Goal: Task Accomplishment & Management: Use online tool/utility

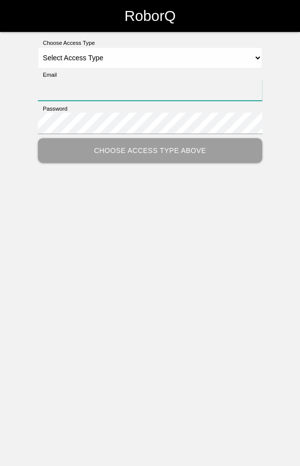
click at [173, 88] on input "Email" at bounding box center [150, 89] width 224 height 21
type input "[EMAIL_ADDRESS][DOMAIN_NAME]"
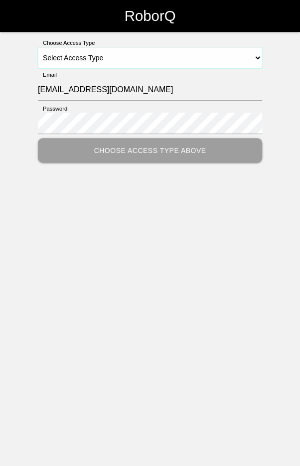
click at [256, 56] on select "Select Access Type Admin Customer Supervisor Worker" at bounding box center [150, 57] width 224 height 21
select select "Worker"
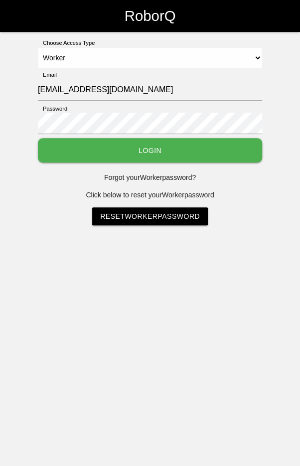
click at [153, 153] on button "Login" at bounding box center [150, 150] width 224 height 24
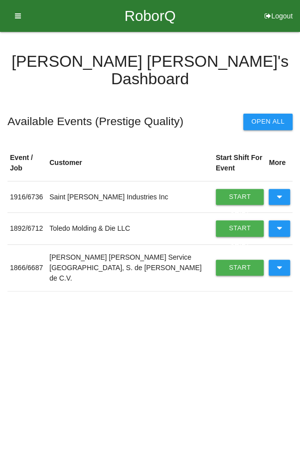
click at [281, 189] on icon at bounding box center [279, 197] width 5 height 16
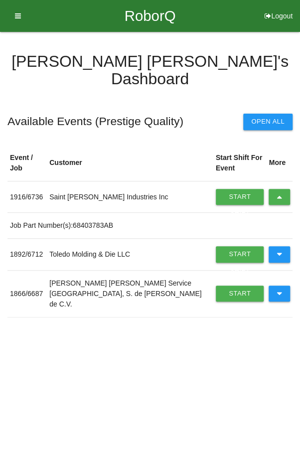
click at [230, 189] on link "Start Shift" at bounding box center [240, 197] width 48 height 16
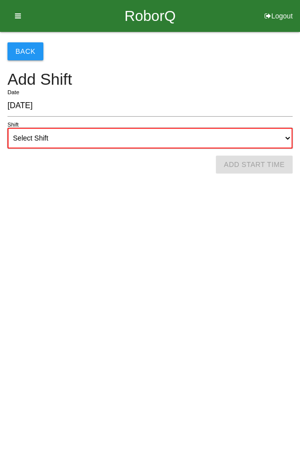
click at [192, 137] on select "Select Shift 1st Shift 2nd Shift 3rd Shift 4th Shift" at bounding box center [149, 138] width 285 height 21
select select "2"
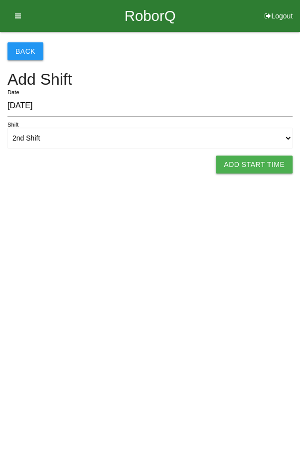
click at [255, 166] on button "Add Start Time" at bounding box center [254, 165] width 77 height 18
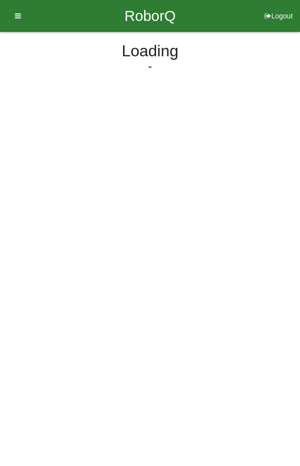
select select "2"
select select "20"
select select "2"
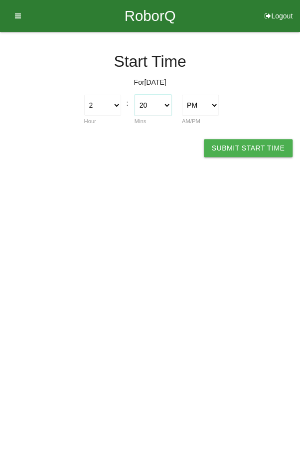
click at [156, 110] on select "00 01 02 03 04 05 06 07 08 09 10 11 12 13 14 15 16 17 18 19 20 21 22 23 24 25 2…" at bounding box center [153, 105] width 37 height 21
select select "0"
click at [257, 144] on button "Submit Start Time" at bounding box center [248, 148] width 89 height 18
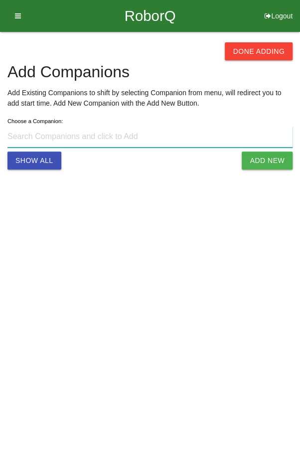
click at [133, 138] on input at bounding box center [149, 136] width 285 height 21
type input "[PERSON_NAME] [PHONE_NUMBER]"
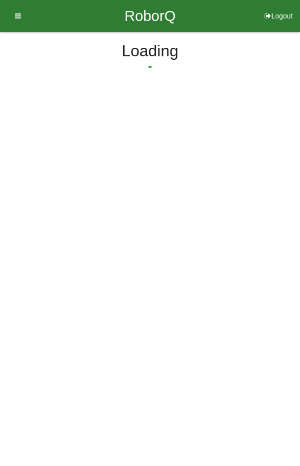
select select "2"
select select "20"
select select "2"
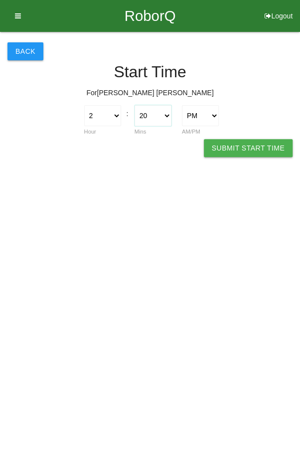
click at [156, 114] on select "00 01 02 03 04 05 06 07 08 09 10 11 12 13 14 15 16 17 18 19 20 21 22 23 24 25 2…" at bounding box center [153, 115] width 37 height 21
select select "0"
click at [253, 147] on button "Submit Start Time" at bounding box center [248, 148] width 89 height 18
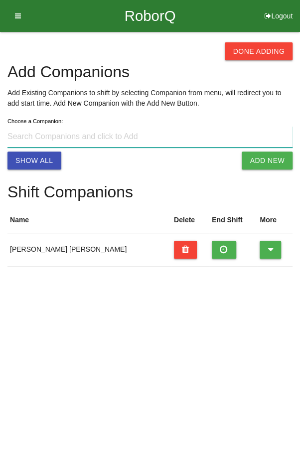
click at [152, 140] on input at bounding box center [149, 136] width 285 height 21
type input "[PERSON_NAME] [EMAIL_ADDRESS][DOMAIN_NAME]"
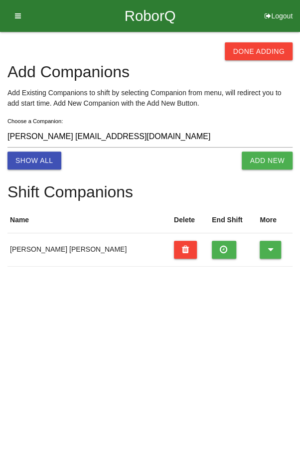
select select "2"
select select "20"
select select "2"
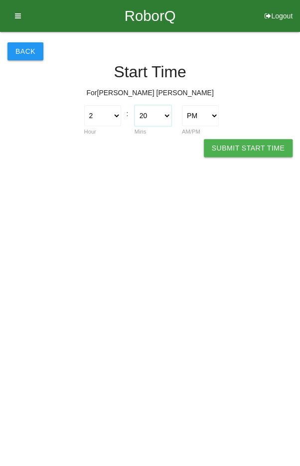
click at [160, 116] on select "00 01 02 03 04 05 06 07 08 09 10 11 12 13 14 15 16 17 18 19 20 21 22 23 24 25 2…" at bounding box center [153, 115] width 37 height 21
select select "0"
click at [245, 144] on button "Submit Start Time" at bounding box center [248, 148] width 89 height 18
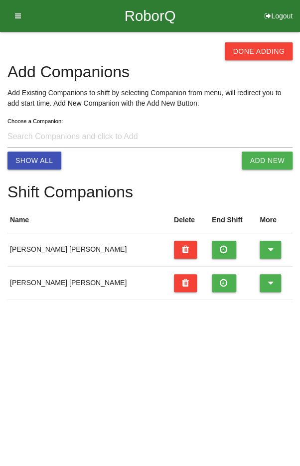
click at [265, 45] on button "Done Adding" at bounding box center [259, 51] width 68 height 18
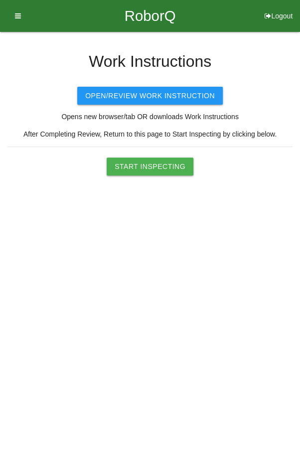
click at [149, 168] on button "Start Inspecting" at bounding box center [150, 167] width 87 height 18
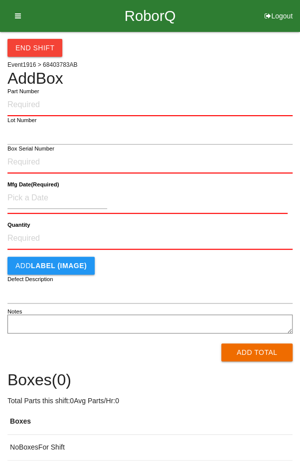
click at [249, 68] on div "End Shift Event 1916 > 68403783AB Add Box Part Number Lot Number Box Serial Num…" at bounding box center [149, 246] width 285 height 429
click at [16, 9] on icon at bounding box center [14, 16] width 12 height 32
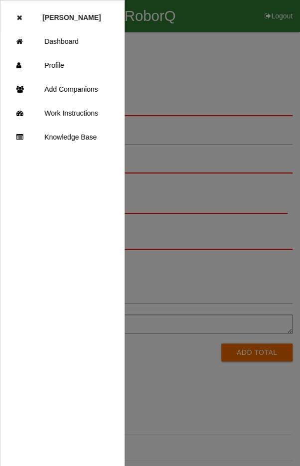
click at [236, 69] on div at bounding box center [150, 280] width 300 height 560
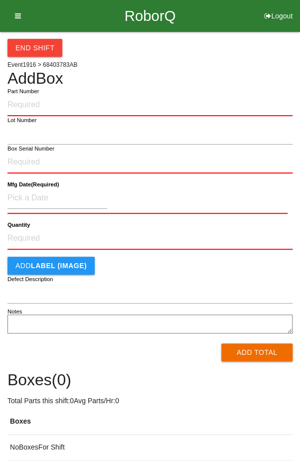
click at [34, 93] on label "Part Number" at bounding box center [22, 91] width 31 height 8
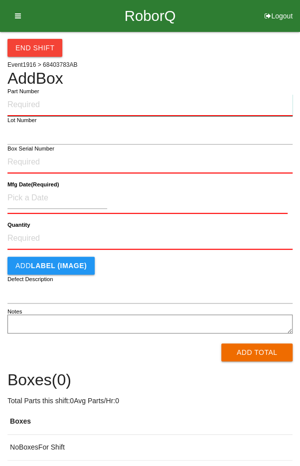
click at [34, 94] on input "Part Number" at bounding box center [149, 105] width 285 height 22
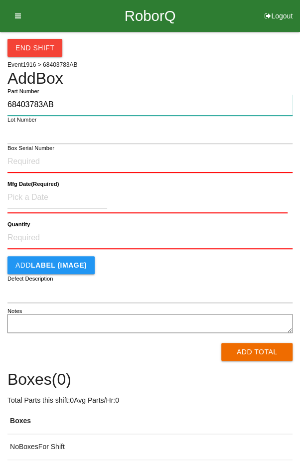
type input "68403783AB"
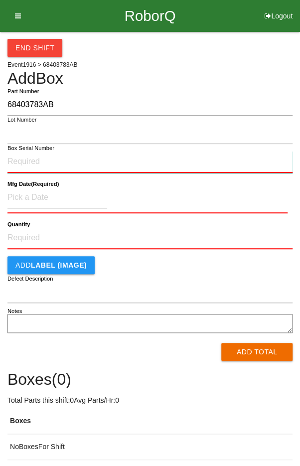
click at [31, 158] on input "Box Serial Number" at bounding box center [149, 162] width 285 height 22
type input "S1585933"
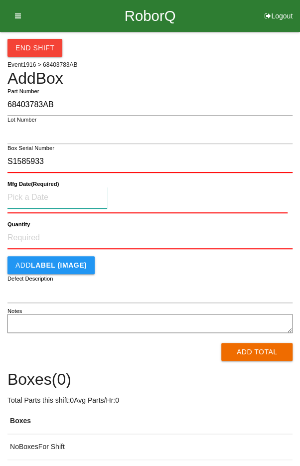
click at [28, 193] on input at bounding box center [57, 197] width 100 height 21
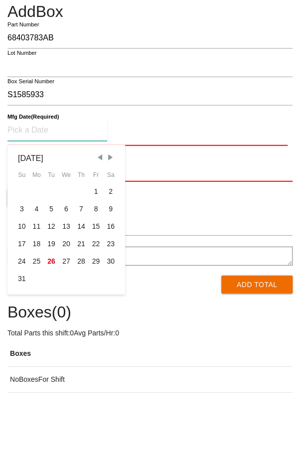
click at [96, 304] on div "22" at bounding box center [96, 310] width 15 height 17
type input "[DATE]"
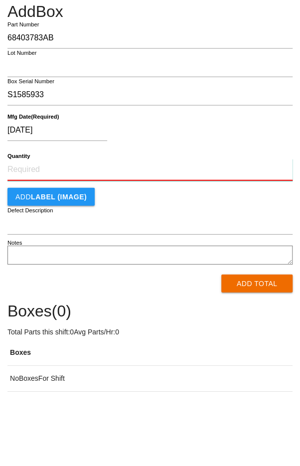
click at [32, 232] on input "Quantity" at bounding box center [149, 237] width 285 height 22
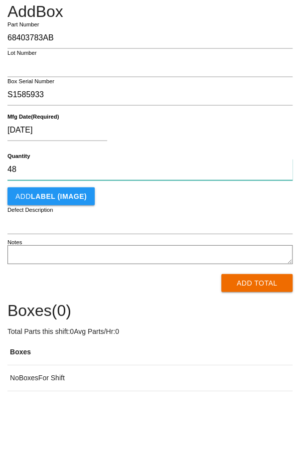
type input "48"
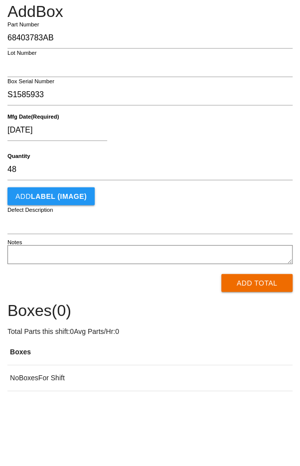
click at [233, 273] on form "68403783AB Part Number Lot Number S1585933 Box Serial Number [DATE] Mfg Date (R…" at bounding box center [149, 226] width 285 height 265
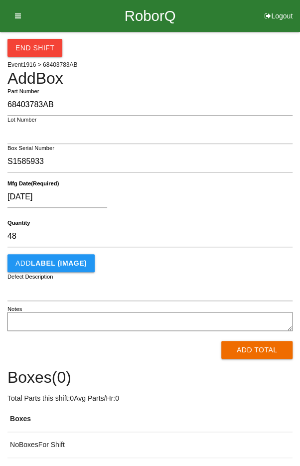
click at [268, 354] on button "Add Total" at bounding box center [256, 350] width 71 height 18
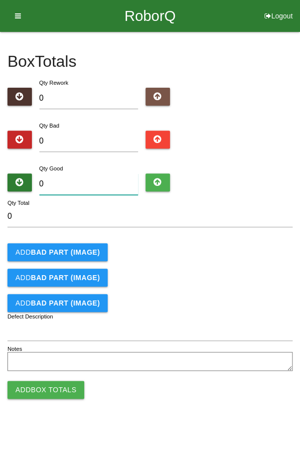
click at [64, 181] on input "0" at bounding box center [88, 184] width 99 height 21
type input "4"
type input "48"
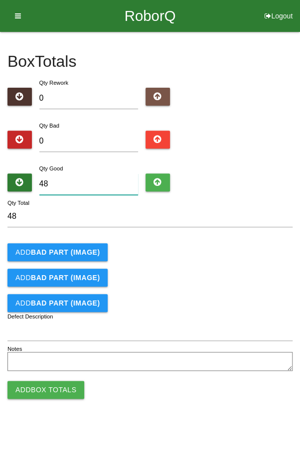
type input "48"
click at [252, 256] on div "Add BAD PART (IMAGE)" at bounding box center [149, 252] width 285 height 18
click at [37, 391] on button "Add Box Totals" at bounding box center [45, 390] width 77 height 18
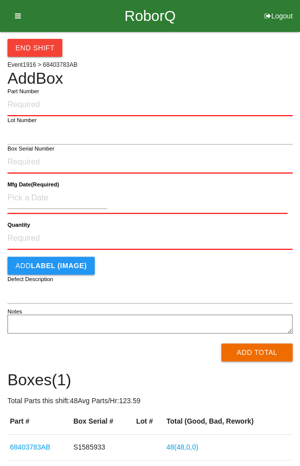
click at [30, 93] on label "Part Number" at bounding box center [22, 91] width 31 height 8
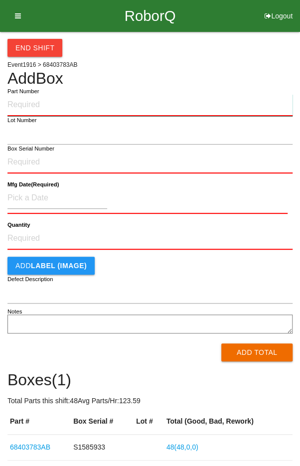
click at [30, 94] on input "Part Number" at bounding box center [149, 105] width 285 height 22
type input "P68403783AB"
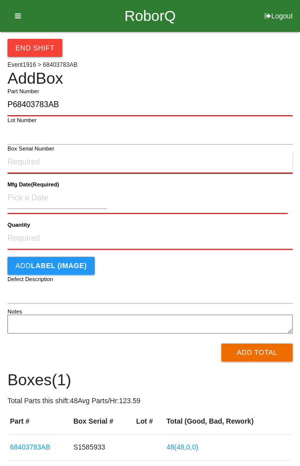
click at [26, 158] on input "Box Serial Number" at bounding box center [149, 163] width 285 height 22
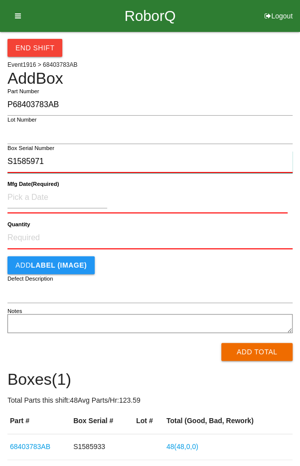
type input "S1585971"
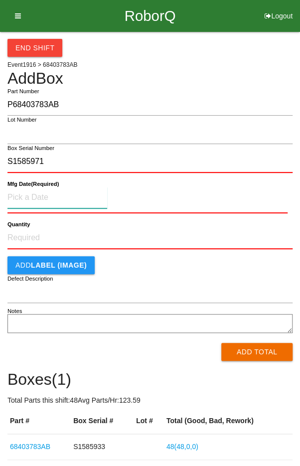
click at [30, 196] on input at bounding box center [57, 197] width 100 height 21
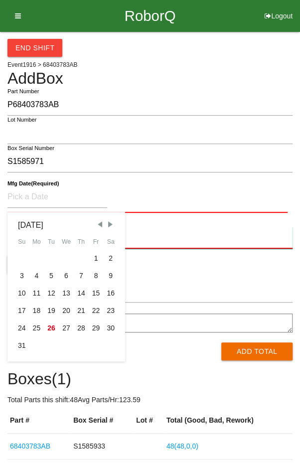
click at [249, 233] on input "Quantity" at bounding box center [149, 238] width 285 height 22
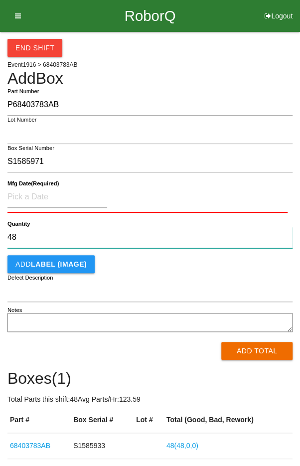
type input "48"
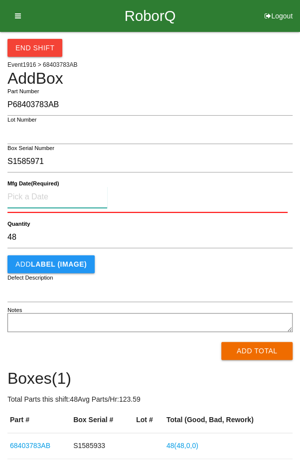
click at [36, 194] on input at bounding box center [57, 197] width 100 height 21
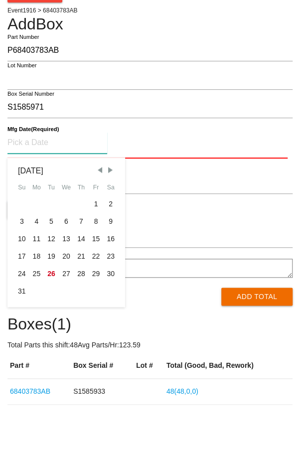
click at [33, 327] on div "25" at bounding box center [36, 328] width 15 height 17
type input "[DATE]"
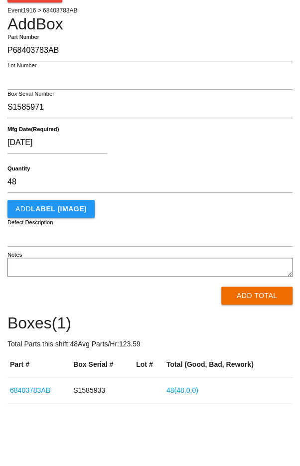
click at [262, 349] on button "Add Total" at bounding box center [256, 350] width 71 height 18
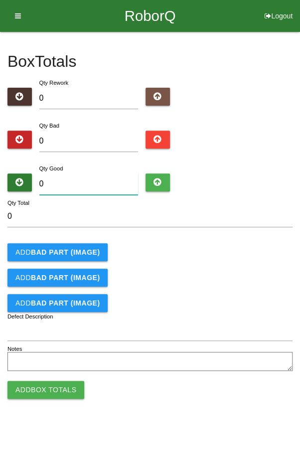
click at [73, 181] on input "0" at bounding box center [88, 184] width 99 height 21
type input "4"
type input "48"
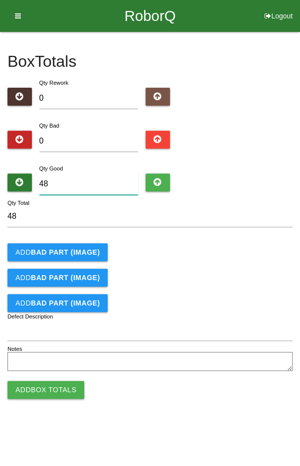
type input "48"
click at [250, 184] on div "Qty Good 48" at bounding box center [149, 181] width 285 height 36
click at [42, 392] on button "Add Box Totals" at bounding box center [45, 390] width 77 height 18
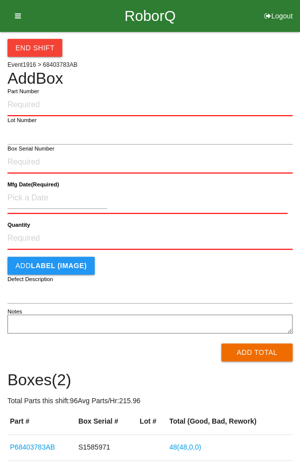
click at [53, 102] on input "Part Number" at bounding box center [149, 105] width 285 height 22
click at [65, 100] on input "S1585925" at bounding box center [149, 105] width 285 height 22
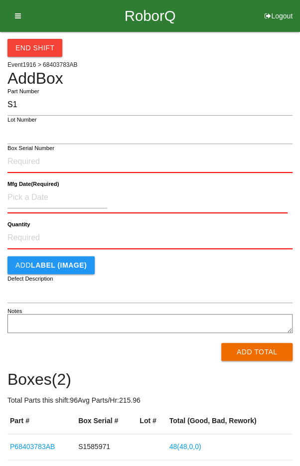
type input "S"
type input "P68403783AB"
click at [33, 158] on input "Box Serial Number" at bounding box center [149, 162] width 285 height 22
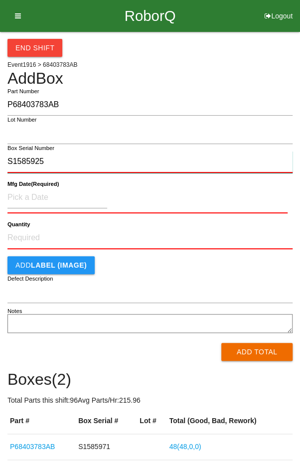
type input "S1585925"
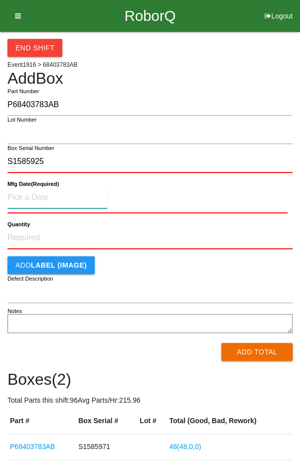
click at [40, 197] on input at bounding box center [57, 197] width 100 height 21
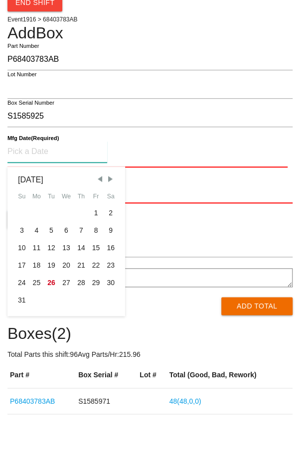
click at [80, 308] on div "21" at bounding box center [81, 310] width 15 height 17
type input "[DATE]"
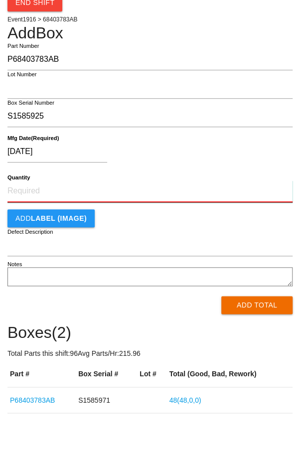
click at [37, 231] on input "Quantity" at bounding box center [149, 237] width 285 height 22
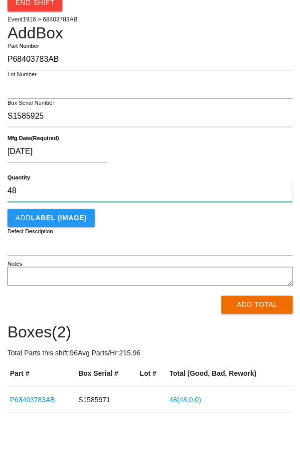
type input "48"
click at [249, 205] on div "[DATE]" at bounding box center [147, 199] width 280 height 25
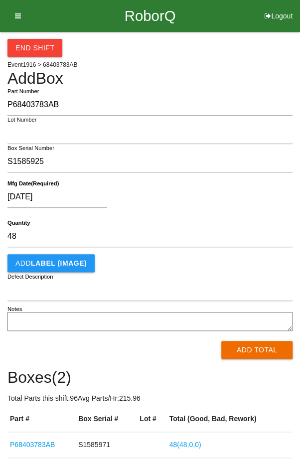
click at [262, 356] on button "Add Total" at bounding box center [256, 350] width 71 height 18
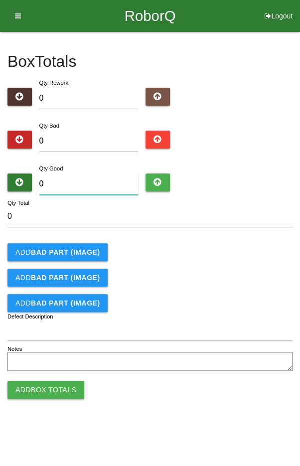
click at [73, 180] on input "0" at bounding box center [88, 184] width 99 height 21
type input "4"
type input "48"
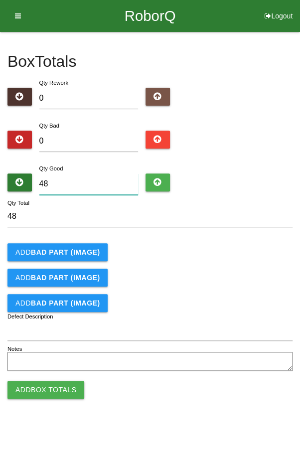
type input "48"
click at [248, 237] on form "48 Qty Total Add BAD PART (IMAGE) Add BAD PART (IMAGE) Add BAD PART (IMAGE) Def…" at bounding box center [149, 290] width 285 height 168
click at [42, 387] on button "Add Box Totals" at bounding box center [45, 390] width 77 height 18
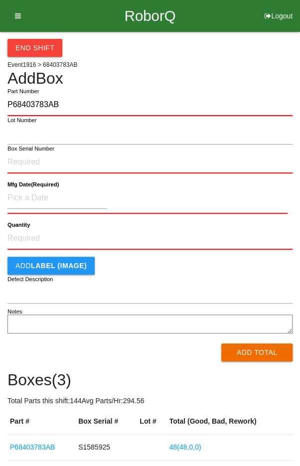
type input "P68403783AB"
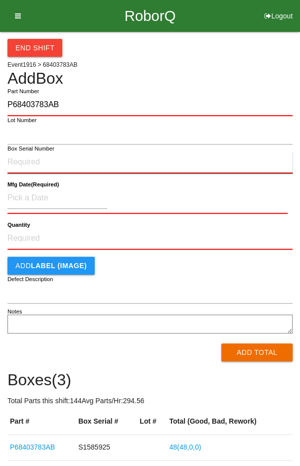
click at [23, 164] on input "Box Serial Number" at bounding box center [149, 163] width 285 height 22
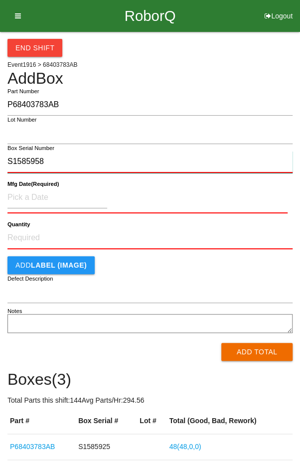
type input "S1585958"
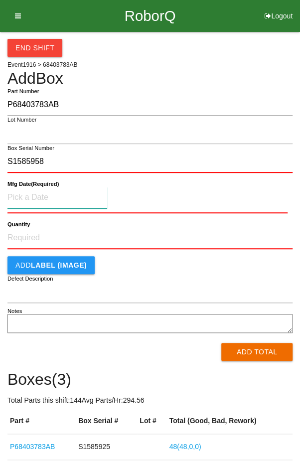
click at [36, 194] on input at bounding box center [57, 197] width 100 height 21
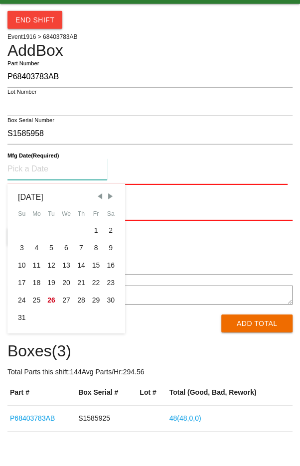
click at [110, 305] on div "23" at bounding box center [110, 310] width 15 height 17
type input "[DATE]"
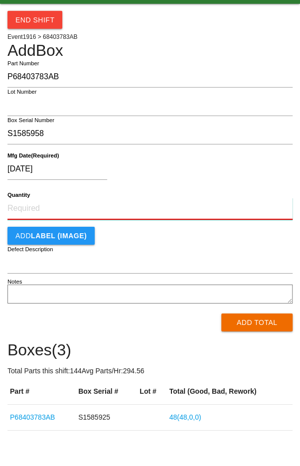
click at [37, 233] on input "Quantity" at bounding box center [149, 237] width 285 height 22
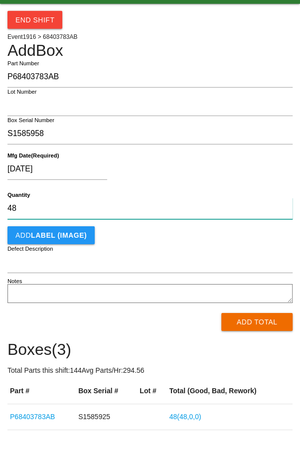
type input "48"
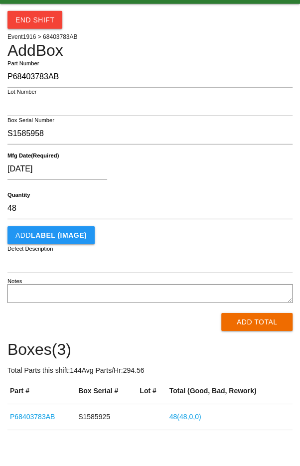
click at [256, 203] on div "[DATE]" at bounding box center [147, 199] width 280 height 25
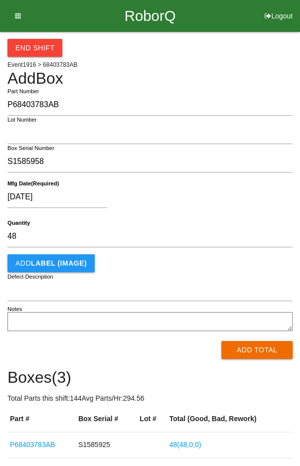
click at [263, 354] on button "Add Total" at bounding box center [256, 350] width 71 height 18
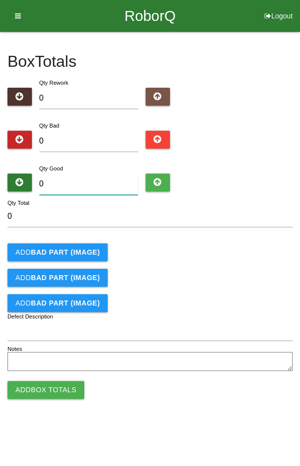
click at [76, 174] on input "0" at bounding box center [88, 184] width 99 height 21
type input "4"
type input "48"
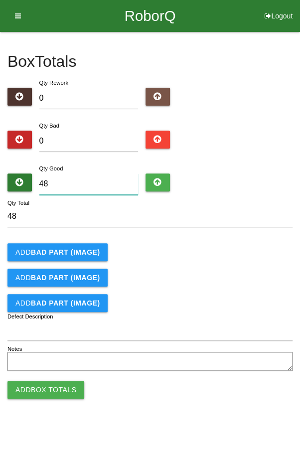
type input "48"
click at [250, 260] on div "Add BAD PART (IMAGE)" at bounding box center [149, 252] width 285 height 18
click at [44, 390] on button "Add Box Totals" at bounding box center [45, 390] width 77 height 18
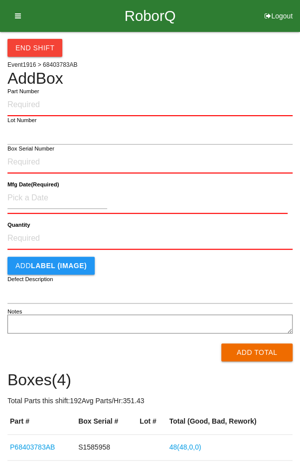
click at [59, 101] on input "Part Number" at bounding box center [149, 105] width 285 height 22
type input "P6840378AB3"
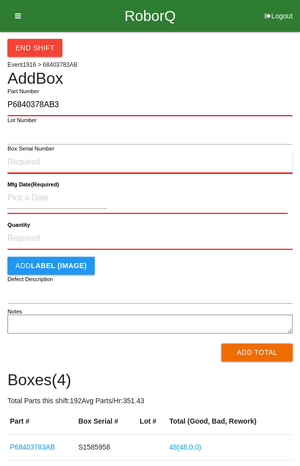
click at [33, 163] on input "Box Serial Number" at bounding box center [149, 163] width 285 height 22
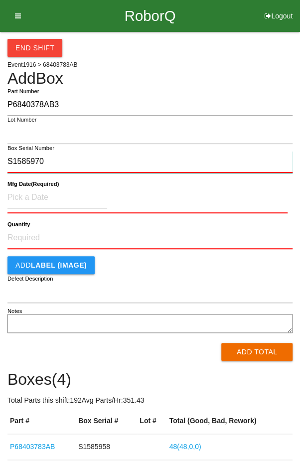
type input "S1585970"
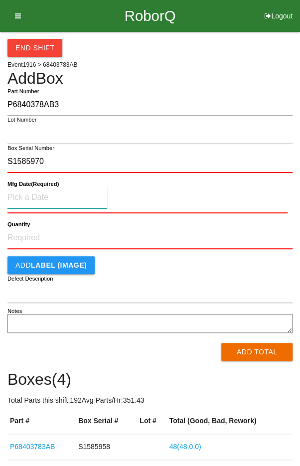
click at [30, 194] on input at bounding box center [57, 197] width 100 height 21
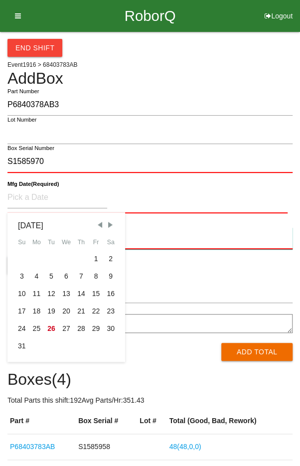
click at [249, 240] on input "Quantity" at bounding box center [149, 238] width 285 height 22
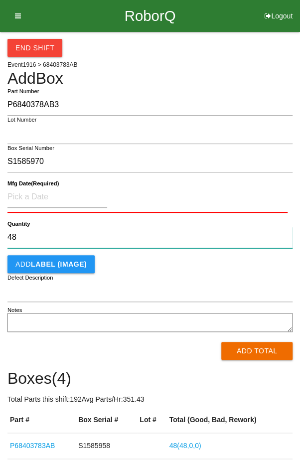
type input "48"
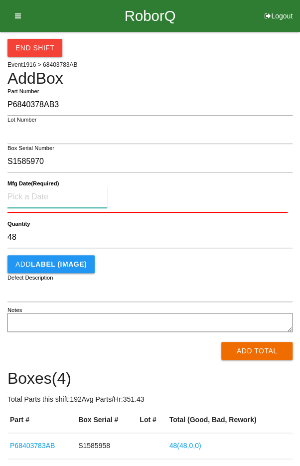
click at [42, 194] on input at bounding box center [57, 197] width 100 height 21
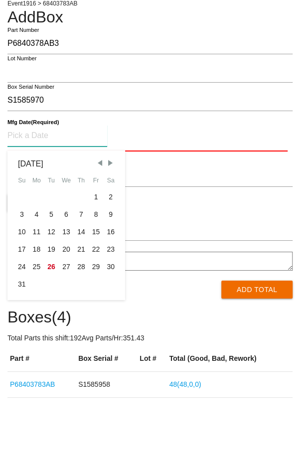
click at [33, 328] on div "25" at bounding box center [36, 328] width 15 height 17
type input "[DATE]"
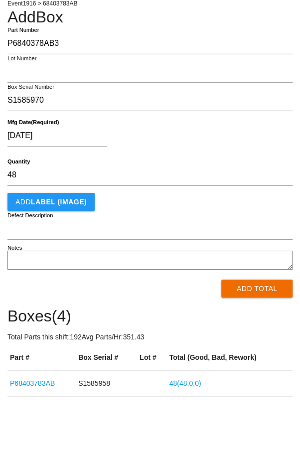
click at [262, 342] on button "Add Total" at bounding box center [256, 350] width 71 height 18
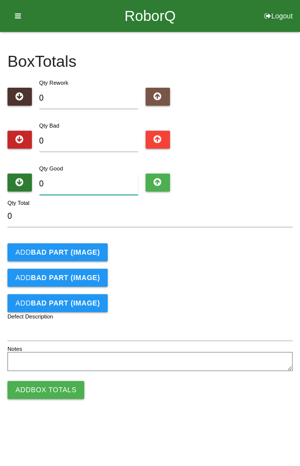
click at [74, 180] on input "0" at bounding box center [88, 184] width 99 height 21
type input "4"
type input "48"
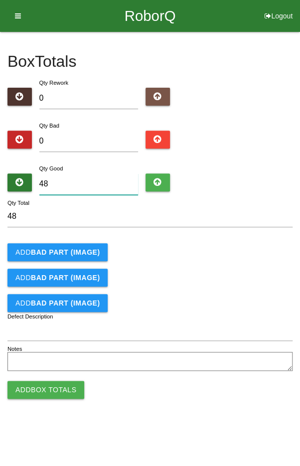
type input "48"
click at [250, 274] on div "Add BAD PART (IMAGE)" at bounding box center [149, 278] width 285 height 18
click at [39, 394] on button "Add Box Totals" at bounding box center [45, 390] width 77 height 18
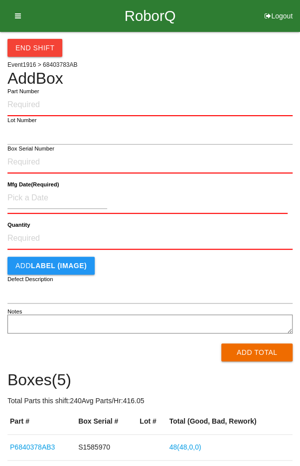
click at [90, 103] on input "Part Number" at bounding box center [149, 105] width 285 height 22
type input "P68403783AB"
click at [34, 150] on label "Box Serial Number" at bounding box center [30, 149] width 47 height 8
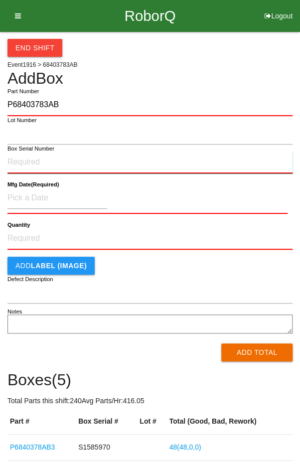
click at [34, 152] on input "Box Serial Number" at bounding box center [149, 163] width 285 height 22
type input "S1585950"
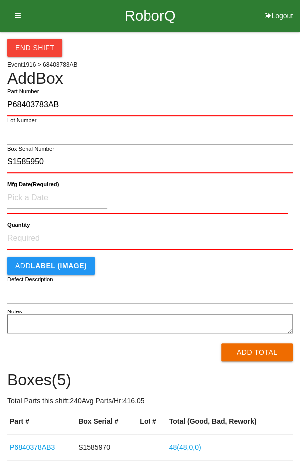
click at [45, 187] on b "Mfg Date (Required)" at bounding box center [32, 185] width 51 height 6
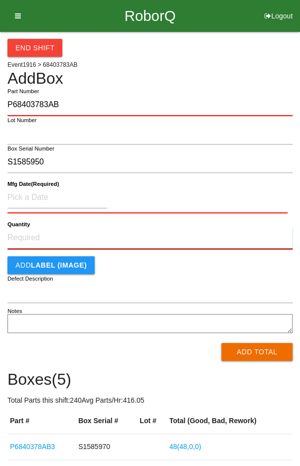
click at [47, 234] on input "Quantity" at bounding box center [149, 238] width 285 height 22
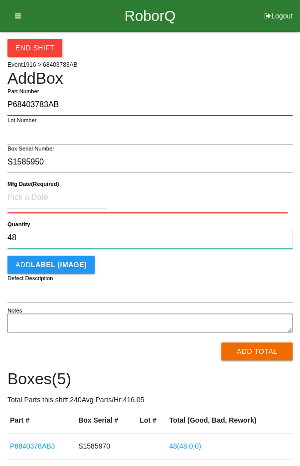
type input "48"
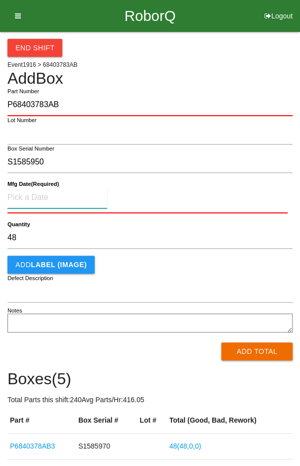
click at [39, 194] on input at bounding box center [57, 197] width 100 height 21
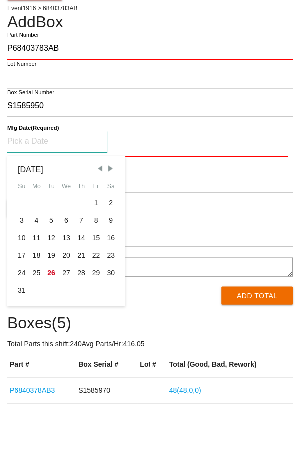
click at [112, 308] on div "23" at bounding box center [110, 311] width 15 height 17
type input "[DATE]"
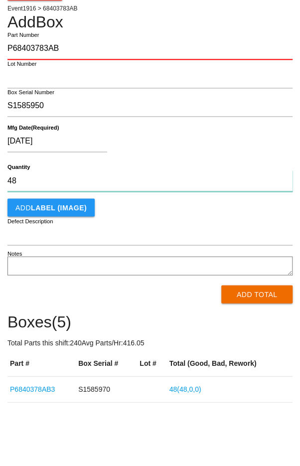
click at [34, 233] on input "48" at bounding box center [149, 236] width 285 height 21
click at [262, 349] on button "Add Total" at bounding box center [256, 351] width 71 height 18
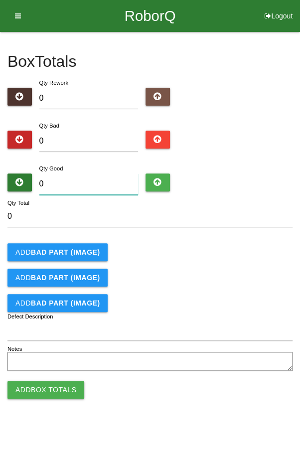
click at [74, 176] on input "0" at bounding box center [88, 184] width 99 height 21
type input "4"
type input "48"
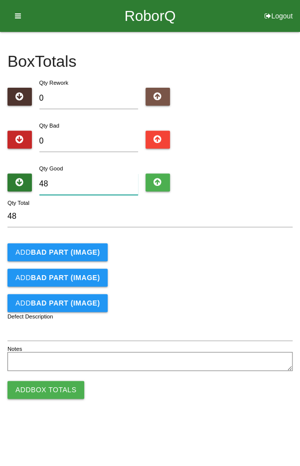
type input "48"
click at [254, 249] on div "Add BAD PART (IMAGE)" at bounding box center [149, 252] width 285 height 18
click at [48, 382] on button "Add Box Totals" at bounding box center [45, 390] width 77 height 18
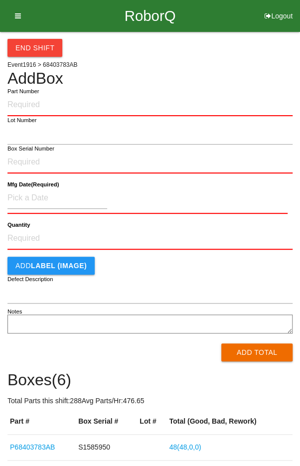
type input "6"
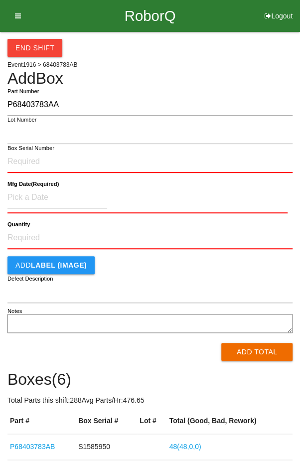
click at [150, 101] on input "P68403783AA" at bounding box center [149, 104] width 285 height 21
type input "P68403783AB"
click at [114, 160] on input "Box Serial Number" at bounding box center [149, 162] width 285 height 22
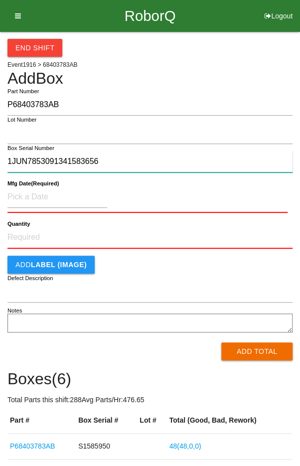
type input "1JUN7853091341583656"
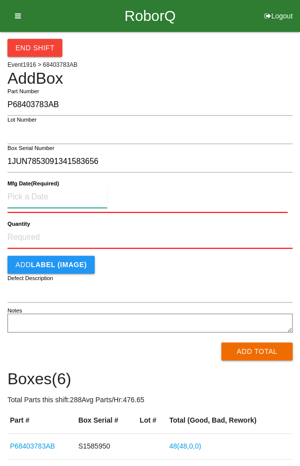
click at [32, 193] on input at bounding box center [57, 197] width 100 height 21
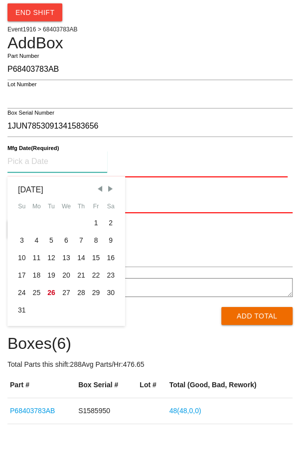
click at [52, 310] on div "19" at bounding box center [51, 310] width 15 height 17
type input "[DATE]"
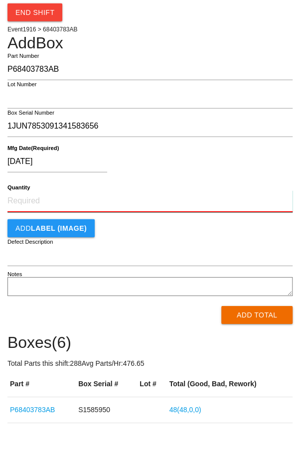
click at [37, 232] on input "Quantity" at bounding box center [149, 237] width 285 height 22
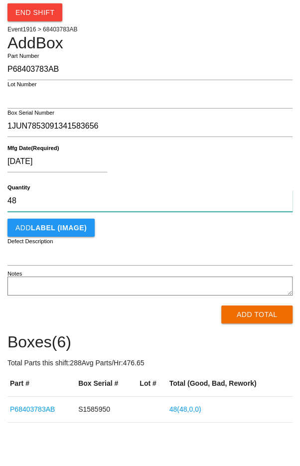
type input "48"
click at [249, 205] on div "[DATE]" at bounding box center [147, 199] width 280 height 25
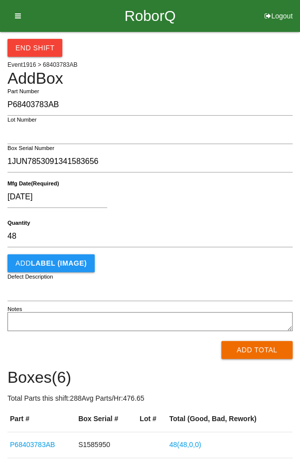
click at [266, 349] on button "Add Total" at bounding box center [256, 350] width 71 height 18
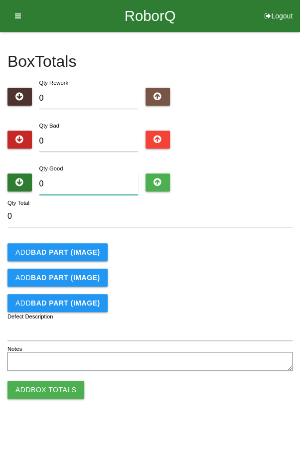
click at [72, 180] on input "0" at bounding box center [88, 184] width 99 height 21
type input "4"
type input "48"
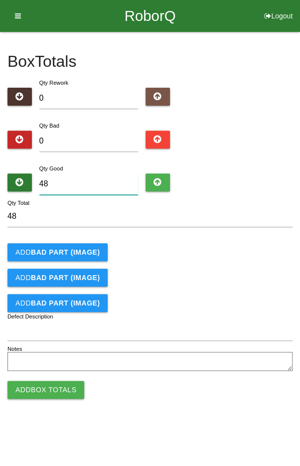
type input "48"
click at [247, 262] on form "48 Qty Total Add BAD PART (IMAGE) Add BAD PART (IMAGE) Add BAD PART (IMAGE) Def…" at bounding box center [149, 290] width 285 height 168
click at [45, 384] on button "Add Box Totals" at bounding box center [45, 390] width 77 height 18
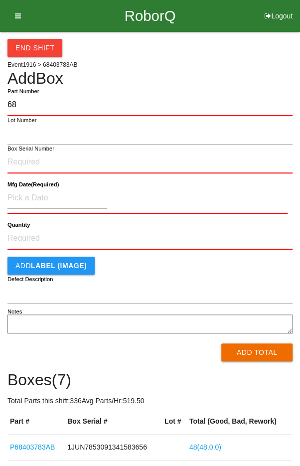
type input "6"
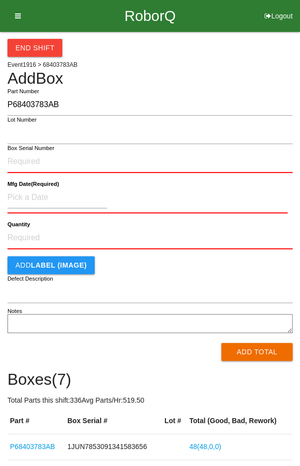
type input "P68403783AB"
click at [119, 163] on input "Box Serial Number" at bounding box center [149, 162] width 285 height 22
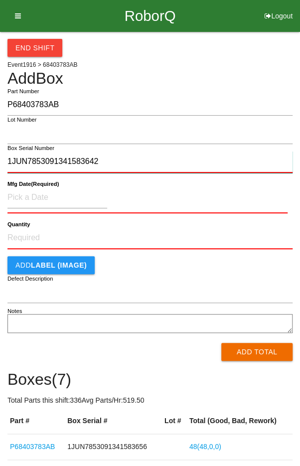
type input "1JUN7853091341583642"
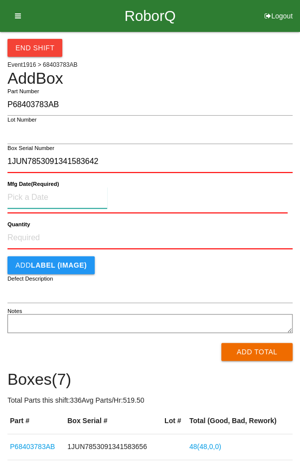
click at [40, 195] on input at bounding box center [57, 197] width 100 height 21
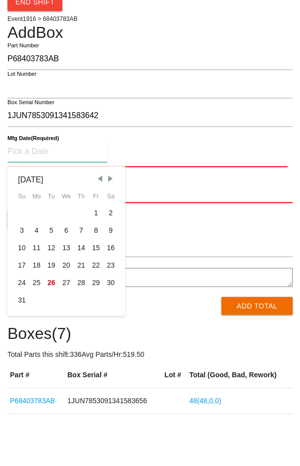
click at [50, 308] on div "19" at bounding box center [51, 310] width 15 height 17
type input "[DATE]"
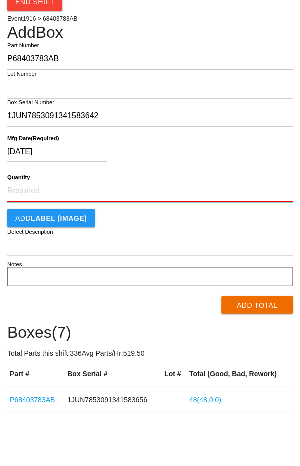
click at [37, 231] on input "Quantity" at bounding box center [149, 237] width 285 height 22
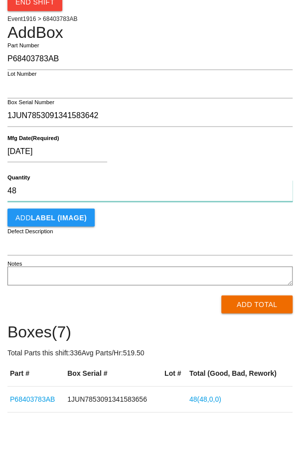
type input "48"
click at [251, 268] on div "Add LABEL (IMAGE)" at bounding box center [149, 263] width 285 height 18
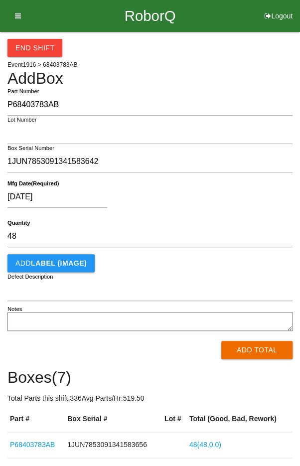
click at [266, 352] on button "Add Total" at bounding box center [256, 350] width 71 height 18
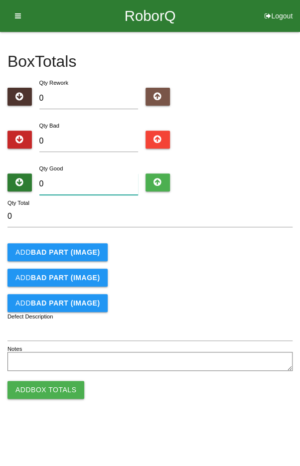
click at [65, 183] on input "0" at bounding box center [88, 184] width 99 height 21
type input "4"
type input "48"
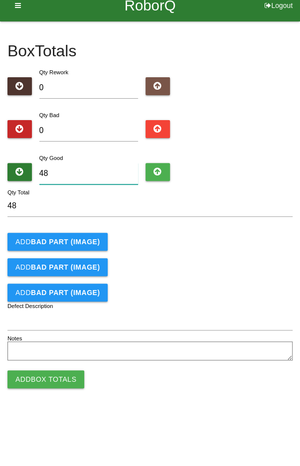
type input "48"
click at [252, 250] on div "Add BAD PART (IMAGE)" at bounding box center [149, 252] width 285 height 18
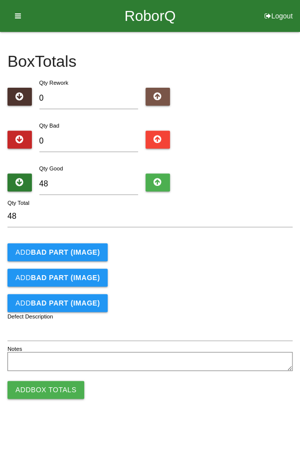
click at [39, 396] on button "Add Box Totals" at bounding box center [45, 390] width 77 height 18
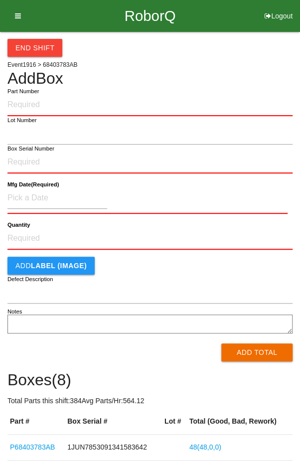
click at [28, 94] on label "Part Number" at bounding box center [22, 91] width 31 height 8
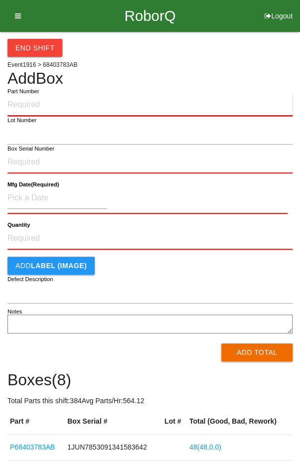
click at [28, 94] on input "Part Number" at bounding box center [149, 105] width 285 height 22
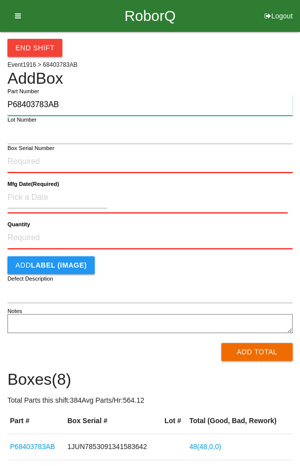
type input "P68403783AB"
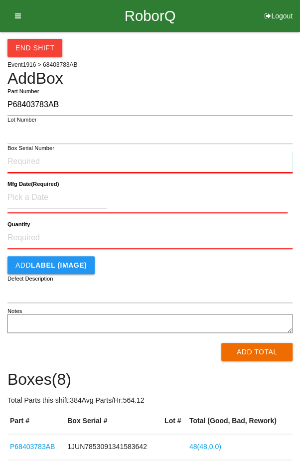
click at [116, 157] on input "Box Serial Number" at bounding box center [149, 162] width 285 height 22
type input "1JUN7853091341583640"
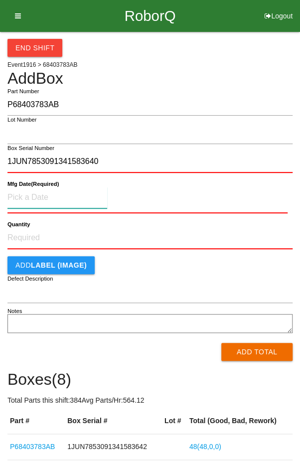
click at [36, 196] on input at bounding box center [57, 197] width 100 height 21
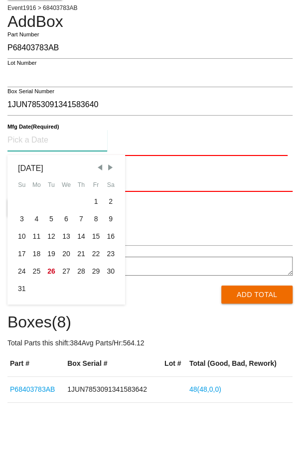
click at [51, 311] on div "19" at bounding box center [51, 310] width 15 height 17
type input "[DATE]"
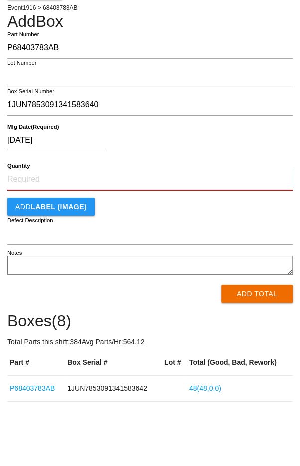
click at [30, 233] on input "Quantity" at bounding box center [149, 237] width 285 height 22
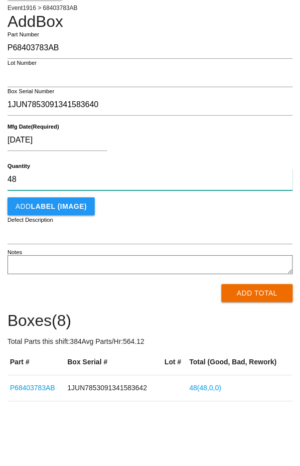
type input "48"
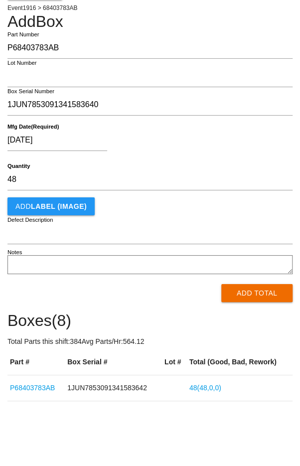
click at [248, 269] on div "Add LABEL (IMAGE)" at bounding box center [149, 263] width 285 height 18
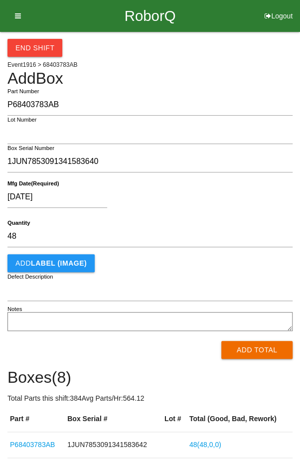
click at [265, 357] on button "Add Total" at bounding box center [256, 350] width 71 height 18
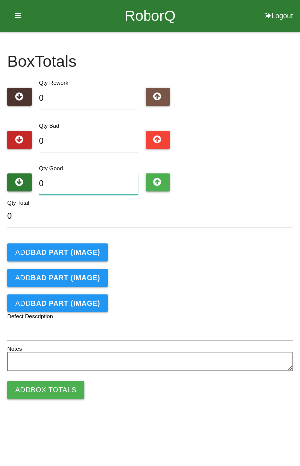
click at [74, 180] on input "0" at bounding box center [88, 184] width 99 height 21
type input "4"
type input "48"
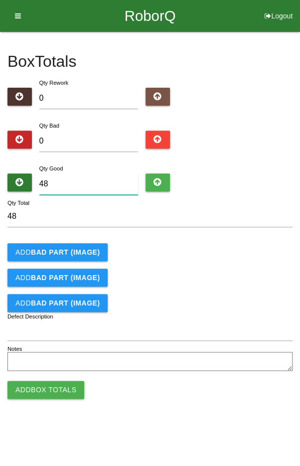
type input "48"
click at [228, 245] on div "Add BAD PART (IMAGE)" at bounding box center [149, 252] width 285 height 18
click at [45, 387] on button "Add Box Totals" at bounding box center [45, 390] width 77 height 18
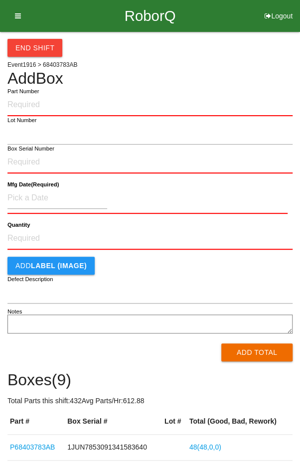
click at [53, 100] on input "Part Number" at bounding box center [149, 105] width 285 height 22
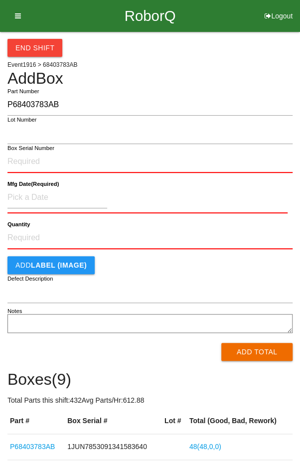
type input "P68403783AB"
click at [120, 159] on input "Box Serial Number" at bounding box center [149, 162] width 285 height 22
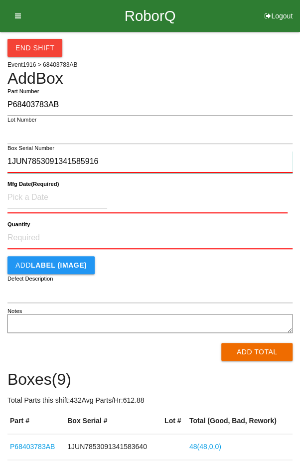
type input "1JUN7853091341585916"
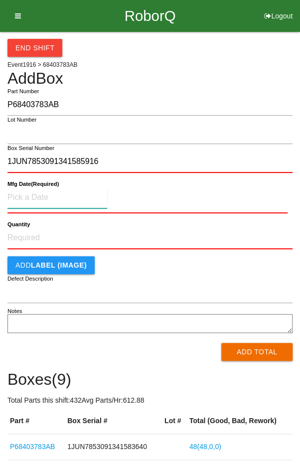
click at [26, 200] on input at bounding box center [57, 197] width 100 height 21
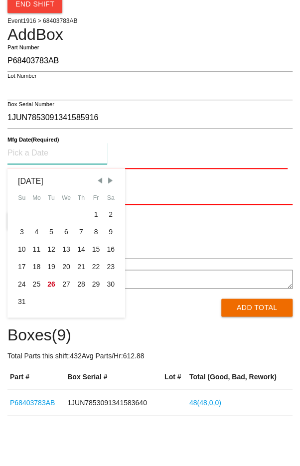
click at [49, 310] on div "19" at bounding box center [51, 310] width 15 height 17
type input "[DATE]"
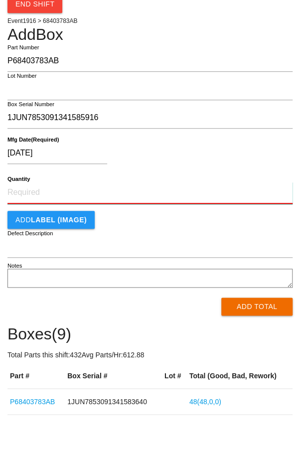
click at [36, 231] on input "Quantity" at bounding box center [149, 237] width 285 height 22
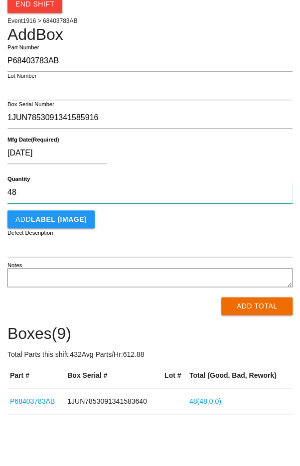
type input "48"
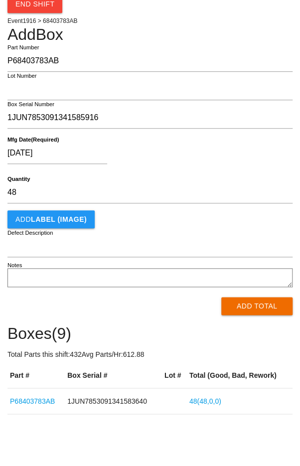
click at [257, 271] on div "Add LABEL (IMAGE)" at bounding box center [149, 263] width 285 height 18
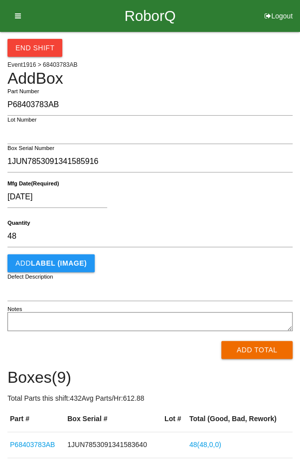
click at [264, 353] on button "Add Total" at bounding box center [256, 350] width 71 height 18
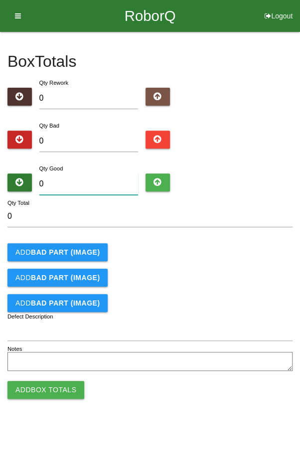
click at [72, 180] on input "0" at bounding box center [88, 184] width 99 height 21
type input "4"
type input "48"
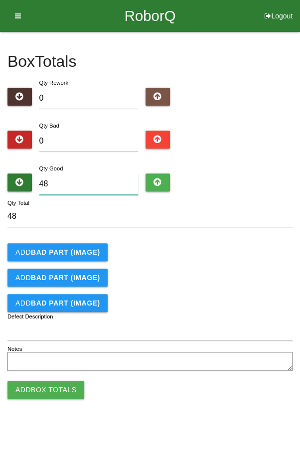
type input "48"
click at [246, 248] on div "Add BAD PART (IMAGE)" at bounding box center [149, 252] width 285 height 18
click at [40, 390] on button "Add Box Totals" at bounding box center [45, 390] width 77 height 18
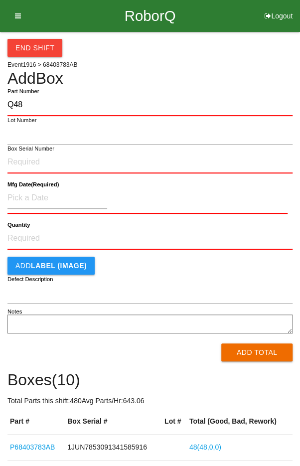
click at [44, 89] on div "End Shift Event 1916 > 68403783AB Add Box Q48 Part Number Lot Number Box Serial…" at bounding box center [149, 363] width 285 height 662
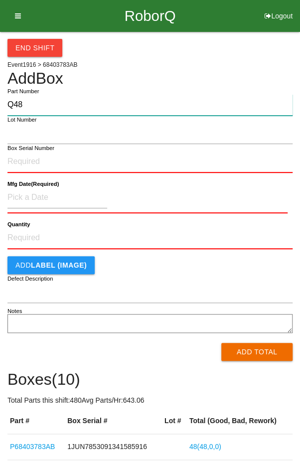
click at [43, 96] on input "Q48" at bounding box center [149, 104] width 285 height 21
type input "Q"
type input "P68403-83AB"
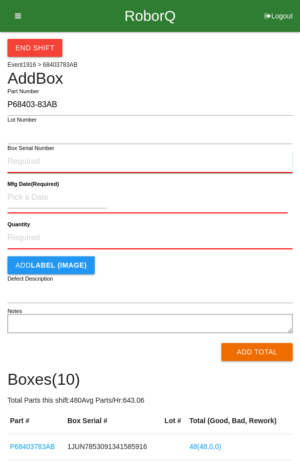
click at [26, 158] on input "Box Serial Number" at bounding box center [149, 162] width 285 height 22
type input "S1585942"
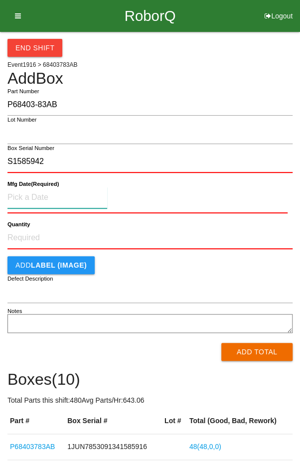
click at [33, 194] on input at bounding box center [57, 197] width 100 height 21
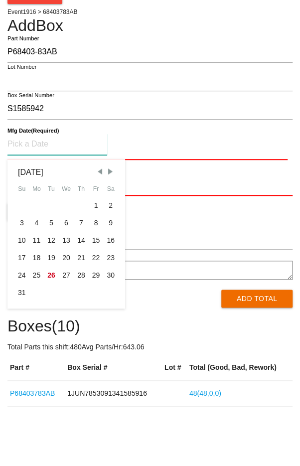
click at [94, 310] on div "22" at bounding box center [96, 310] width 15 height 17
type input "[DATE]"
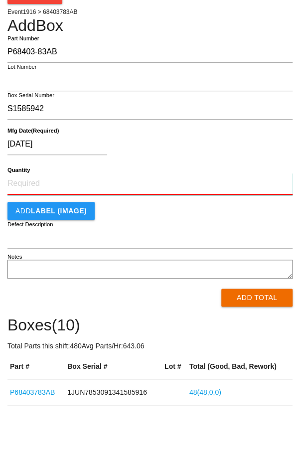
click at [43, 232] on input "Quantity" at bounding box center [149, 237] width 285 height 22
type input "2"
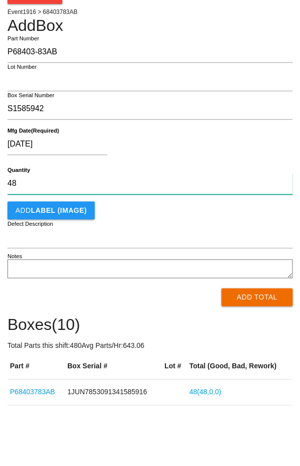
type input "48"
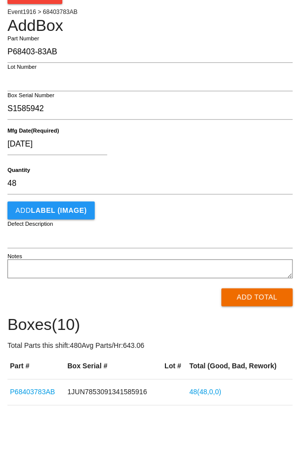
click at [241, 268] on div "Add LABEL (IMAGE)" at bounding box center [149, 263] width 285 height 18
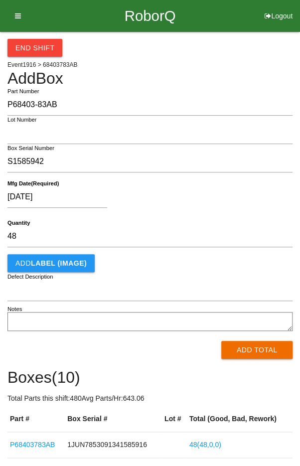
click at [266, 354] on button "Add Total" at bounding box center [256, 350] width 71 height 18
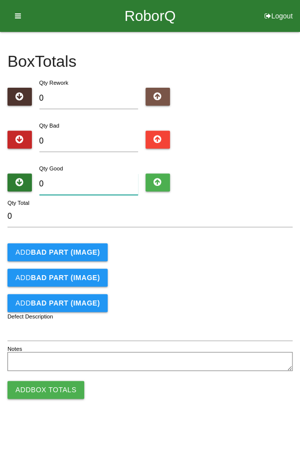
click at [80, 180] on input "0" at bounding box center [88, 184] width 99 height 21
type input "4"
type input "48"
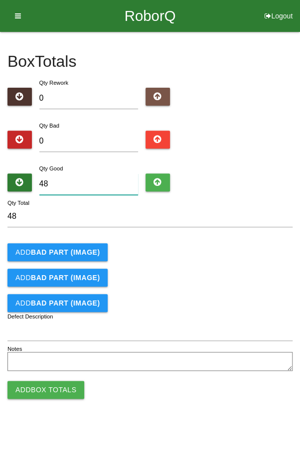
type input "48"
click at [250, 244] on div "Add BAD PART (IMAGE)" at bounding box center [149, 252] width 285 height 18
click at [43, 385] on button "Add Box Totals" at bounding box center [45, 390] width 77 height 18
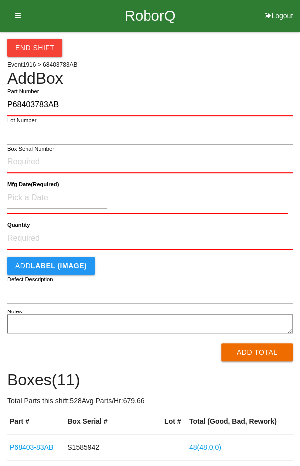
type input "P68403783AB"
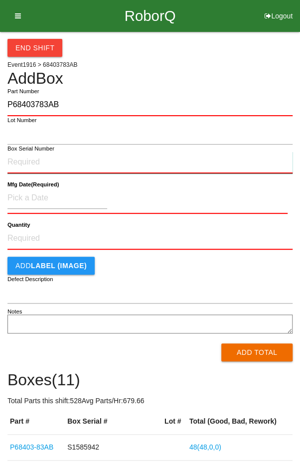
click at [27, 160] on input "Box Serial Number" at bounding box center [149, 163] width 285 height 22
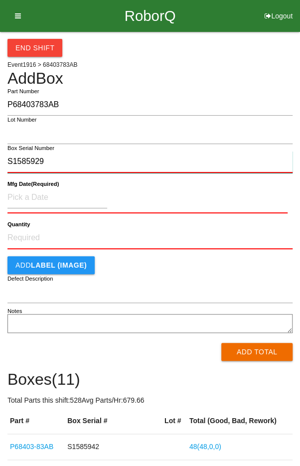
type input "S1585929"
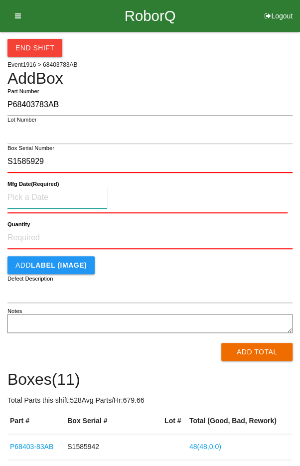
click at [40, 194] on input at bounding box center [57, 197] width 100 height 21
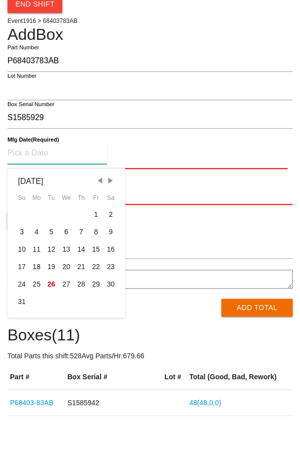
click at [96, 307] on div "22" at bounding box center [96, 310] width 15 height 17
type input "[DATE]"
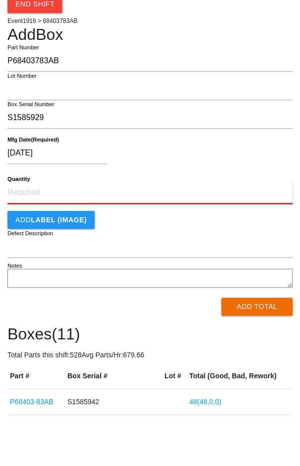
click at [45, 231] on input "Quantity" at bounding box center [149, 237] width 285 height 22
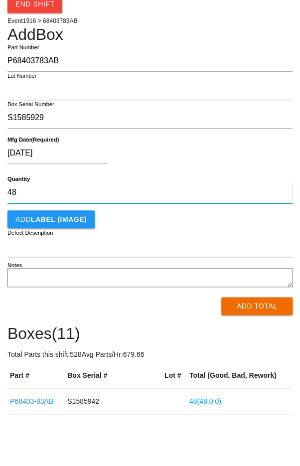
type input "48"
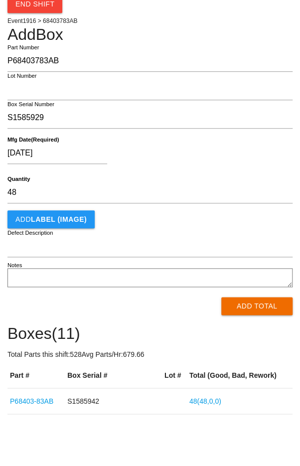
click at [234, 259] on div "Add LABEL (IMAGE)" at bounding box center [149, 263] width 285 height 18
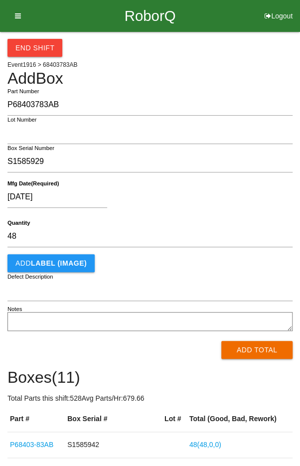
click at [263, 348] on button "Add Total" at bounding box center [256, 350] width 71 height 18
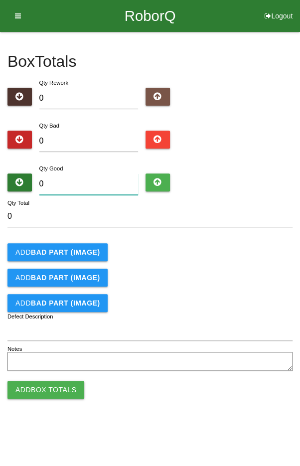
click at [71, 184] on input "0" at bounding box center [88, 184] width 99 height 21
type input "4"
type input "48"
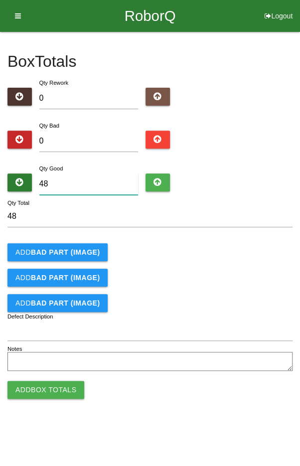
type input "48"
click at [250, 180] on div "Qty Good 48" at bounding box center [149, 181] width 285 height 36
click at [34, 382] on button "Add Box Totals" at bounding box center [45, 390] width 77 height 18
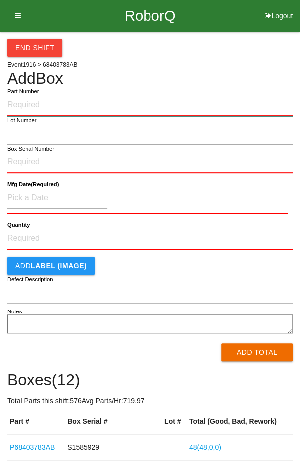
click at [47, 102] on input "Part Number" at bounding box center [149, 105] width 285 height 22
type input "P68403783AB"
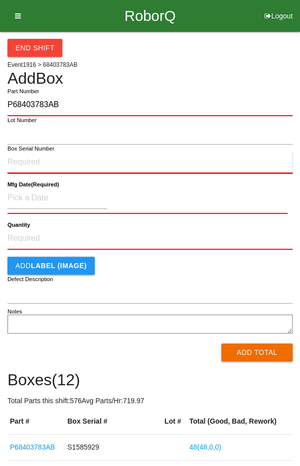
click at [24, 159] on input "Box Serial Number" at bounding box center [149, 163] width 285 height 22
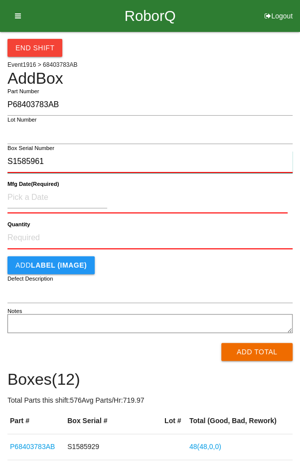
type input "S1585961"
click at [47, 187] on b "Mfg Date (Required)" at bounding box center [32, 184] width 51 height 6
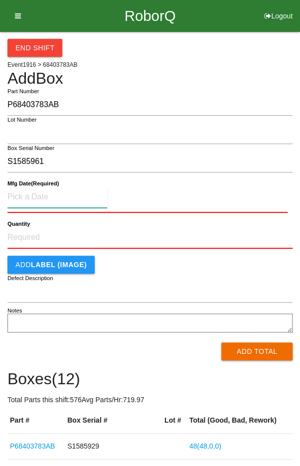
click at [36, 196] on input at bounding box center [57, 197] width 100 height 21
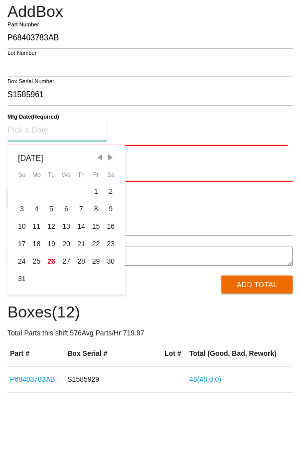
click at [19, 330] on div "24" at bounding box center [21, 328] width 15 height 17
type input "[DATE]"
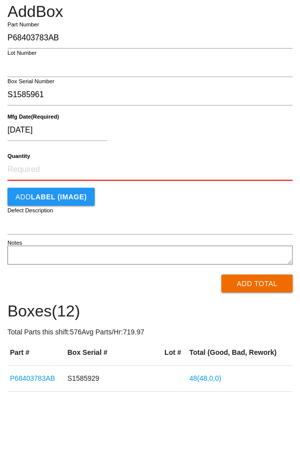
click at [28, 224] on b "Quantity" at bounding box center [18, 223] width 22 height 6
click at [28, 226] on input "Quantity" at bounding box center [149, 237] width 285 height 22
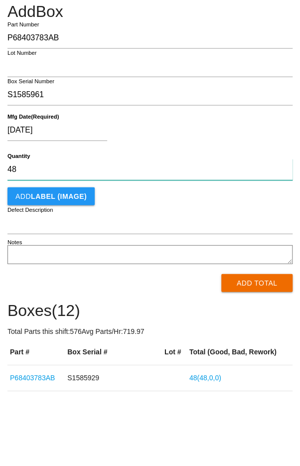
type input "48"
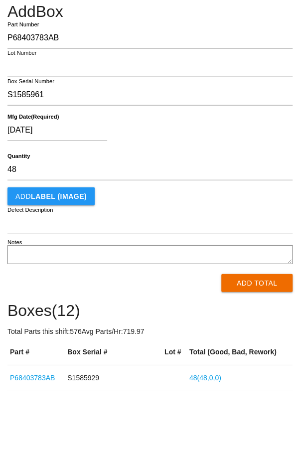
click at [254, 269] on div "Add LABEL (IMAGE)" at bounding box center [149, 263] width 285 height 18
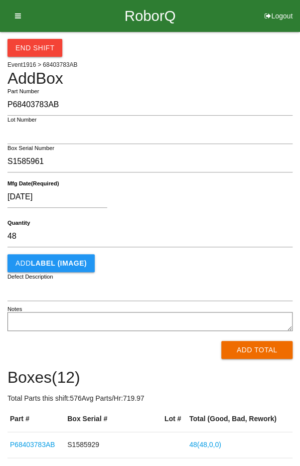
click at [264, 351] on button "Add Total" at bounding box center [256, 350] width 71 height 18
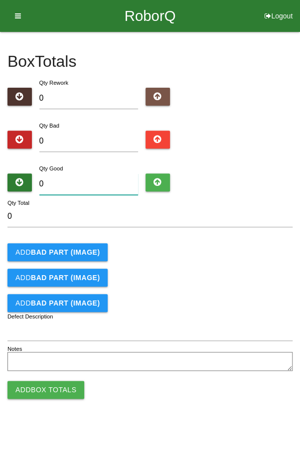
click at [72, 187] on input "0" at bounding box center [88, 184] width 99 height 21
type input "4"
type input "48"
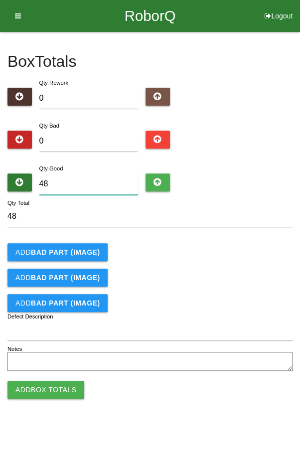
type input "48"
click at [251, 245] on div "Add BAD PART (IMAGE)" at bounding box center [149, 252] width 285 height 18
click at [34, 387] on button "Add Box Totals" at bounding box center [45, 390] width 77 height 18
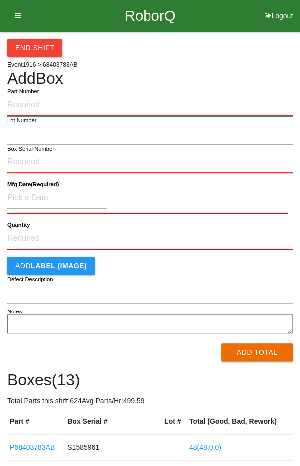
click at [45, 103] on input "Part Number" at bounding box center [149, 105] width 285 height 22
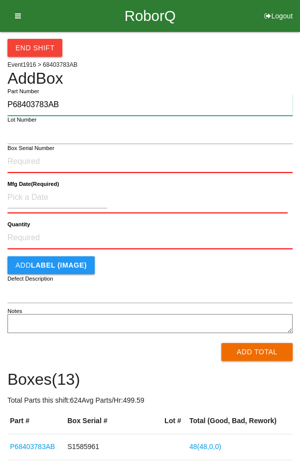
type input "P68403783AB"
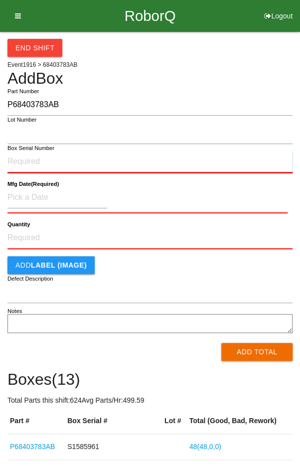
click at [138, 156] on input "Box Serial Number" at bounding box center [149, 162] width 285 height 22
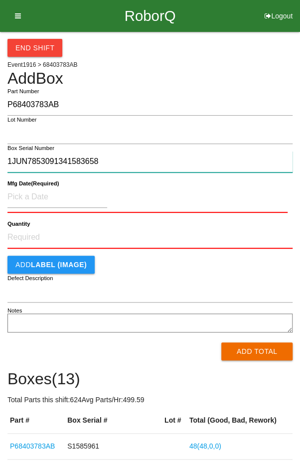
type input "1JUN7853091341583658"
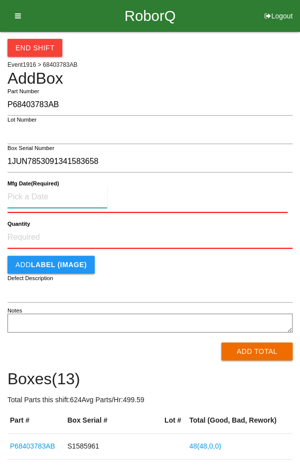
click at [42, 193] on input at bounding box center [57, 197] width 100 height 21
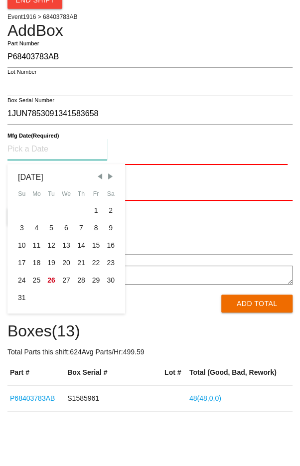
click at [52, 308] on div "19" at bounding box center [51, 310] width 15 height 17
type input "[DATE]"
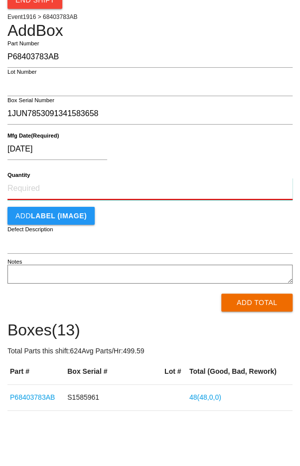
click at [36, 227] on input "Quantity" at bounding box center [149, 237] width 285 height 22
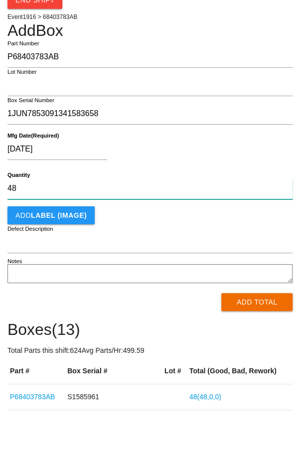
type input "48"
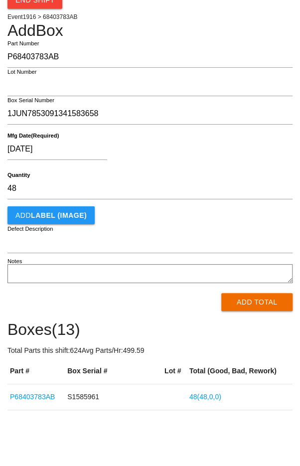
click at [245, 269] on div "Add LABEL (IMAGE)" at bounding box center [149, 263] width 285 height 18
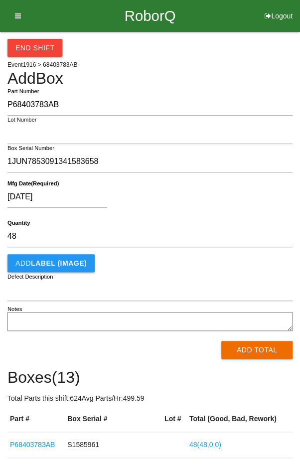
click at [262, 355] on button "Add Total" at bounding box center [256, 350] width 71 height 18
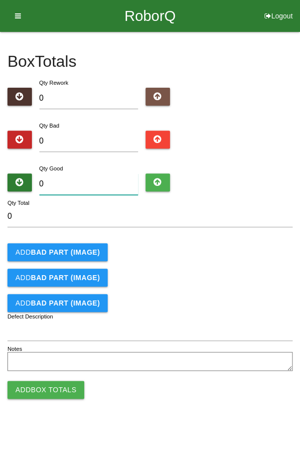
click at [80, 174] on input "0" at bounding box center [88, 184] width 99 height 21
type input "4"
type input "48"
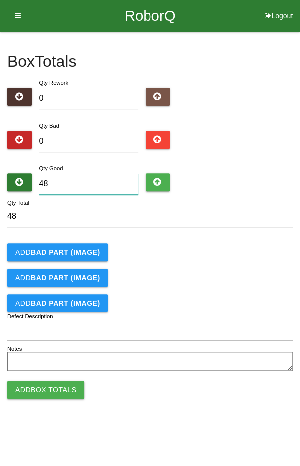
type input "48"
click at [236, 254] on div "Add BAD PART (IMAGE)" at bounding box center [149, 252] width 285 height 18
click at [43, 391] on button "Add Box Totals" at bounding box center [45, 390] width 77 height 18
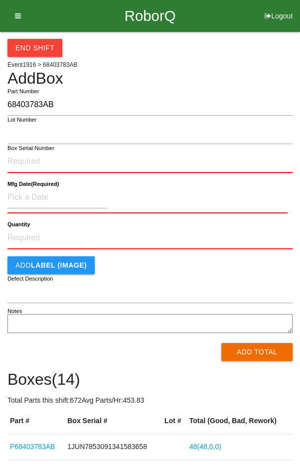
type input "68403783AB"
click at [141, 160] on input "Box Serial Number" at bounding box center [149, 162] width 285 height 22
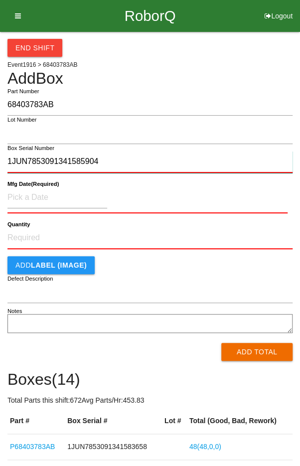
type input "1JUN7853091341585904"
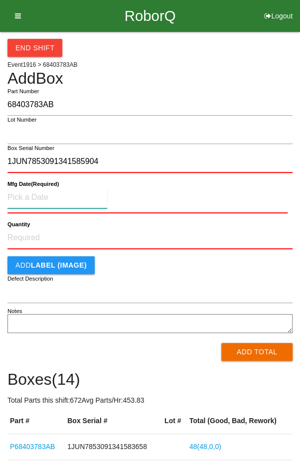
click at [36, 192] on input at bounding box center [57, 197] width 100 height 21
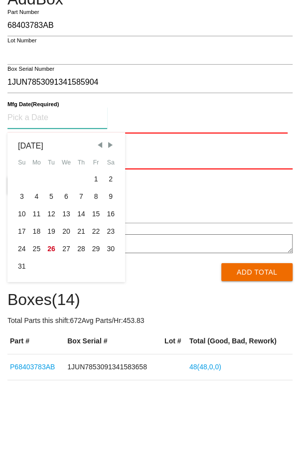
click at [51, 309] on div "19" at bounding box center [51, 310] width 15 height 17
type input "[DATE]"
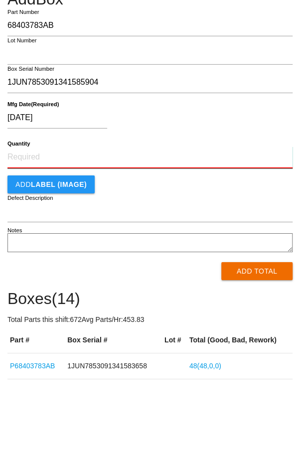
click at [35, 232] on input "Quantity" at bounding box center [149, 237] width 285 height 22
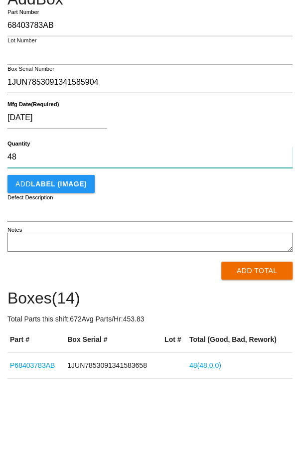
type input "48"
click at [248, 271] on div "Add LABEL (IMAGE)" at bounding box center [149, 263] width 285 height 18
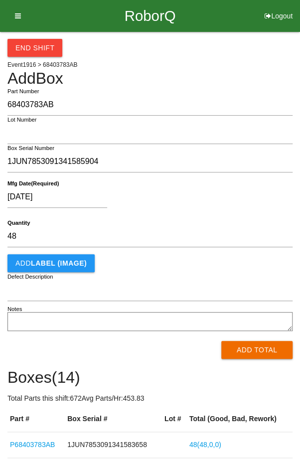
click at [267, 349] on button "Add Total" at bounding box center [256, 350] width 71 height 18
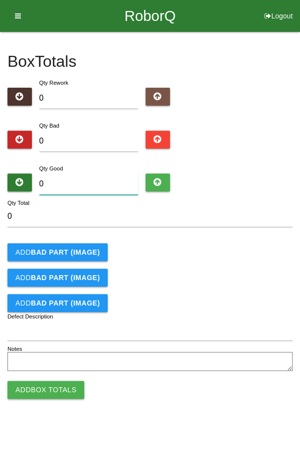
click at [67, 174] on input "0" at bounding box center [88, 184] width 99 height 21
type input "4"
type input "48"
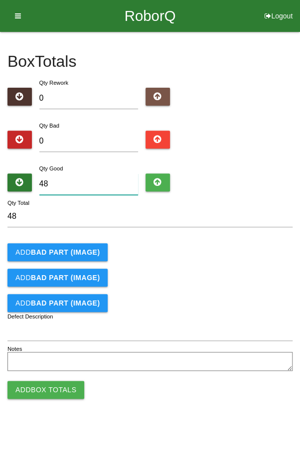
type input "48"
click at [254, 263] on form "48 Qty Total Add BAD PART (IMAGE) Add BAD PART (IMAGE) Add BAD PART (IMAGE) Def…" at bounding box center [149, 290] width 285 height 168
click at [37, 393] on button "Add Box Totals" at bounding box center [45, 390] width 77 height 18
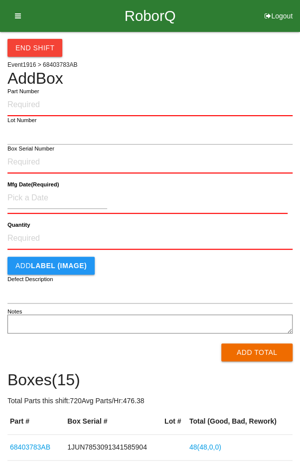
click at [33, 103] on input "Part Number" at bounding box center [149, 105] width 285 height 22
type input "68403783AB"
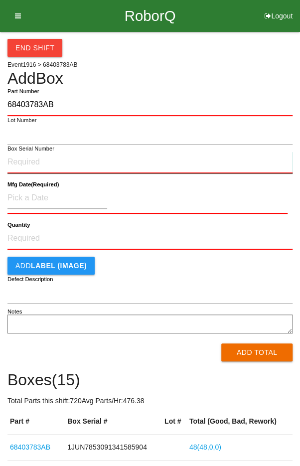
click at [132, 159] on input "Box Serial Number" at bounding box center [149, 163] width 285 height 22
type input "1JUN7853091341578837"
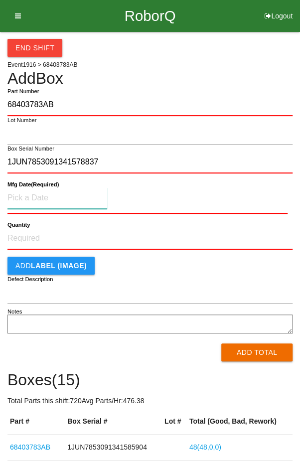
click at [68, 198] on input at bounding box center [57, 198] width 100 height 21
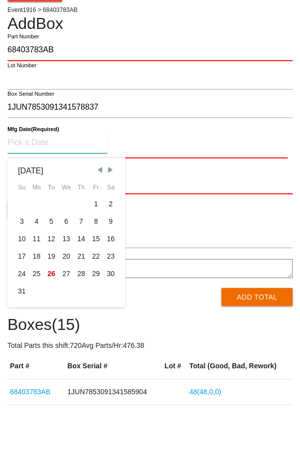
click at [98, 310] on div "22" at bounding box center [96, 311] width 15 height 17
type input "[DATE]"
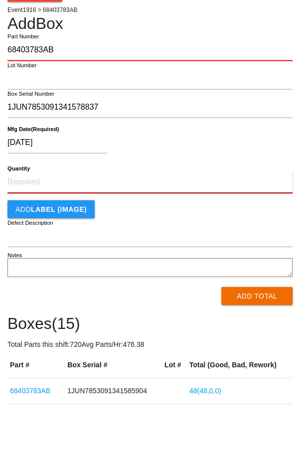
click at [181, 236] on input "Quantity" at bounding box center [149, 237] width 285 height 22
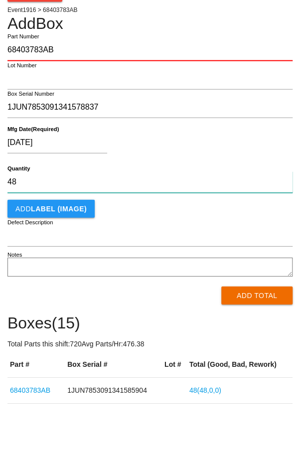
type input "48"
click at [262, 199] on div "[DATE]" at bounding box center [147, 199] width 280 height 25
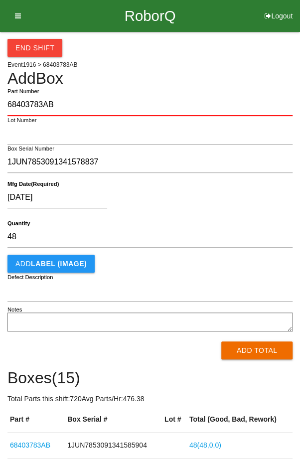
click at [262, 354] on button "Add Total" at bounding box center [256, 351] width 71 height 18
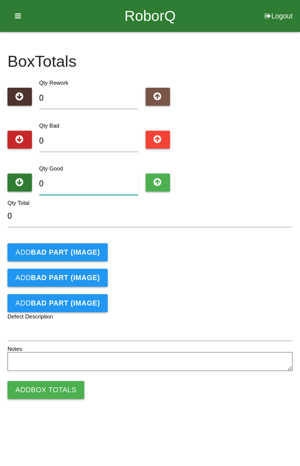
click at [66, 181] on input "0" at bounding box center [88, 184] width 99 height 21
type input "4"
type input "48"
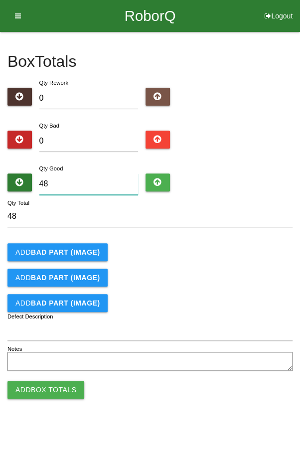
type input "48"
click at [242, 251] on div "Add BAD PART (IMAGE)" at bounding box center [149, 252] width 285 height 18
click at [36, 397] on button "Add Box Totals" at bounding box center [45, 390] width 77 height 18
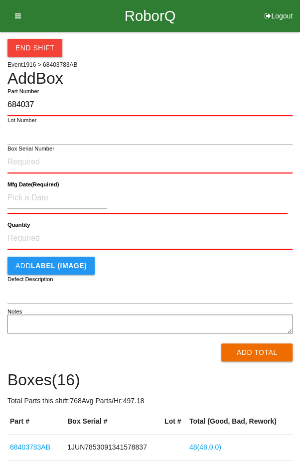
type input "6840378"
type input "68403783AB"
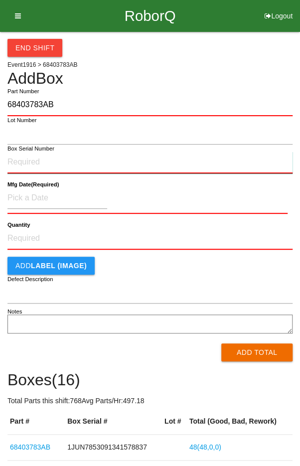
click at [87, 166] on input "Box Serial Number" at bounding box center [149, 163] width 285 height 22
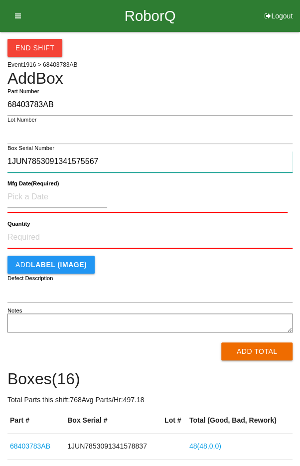
type input "1JUN7853091341575567"
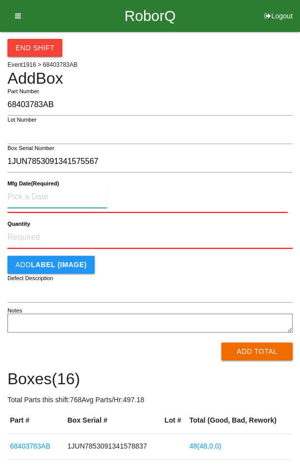
click at [40, 193] on input at bounding box center [57, 197] width 100 height 21
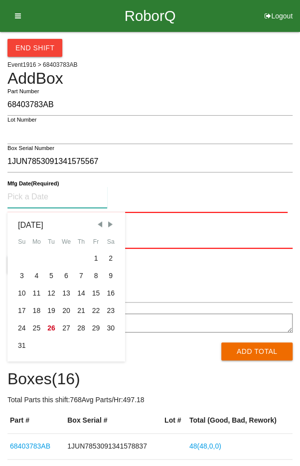
click at [97, 220] on span "Previous Month" at bounding box center [99, 224] width 9 height 9
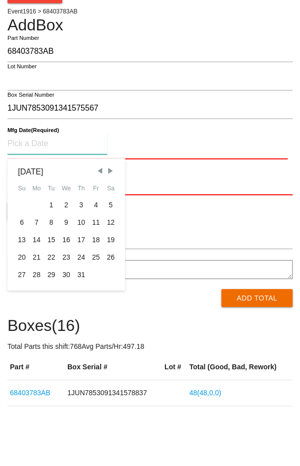
click at [48, 330] on div "29" at bounding box center [51, 328] width 15 height 17
type input "[DATE]"
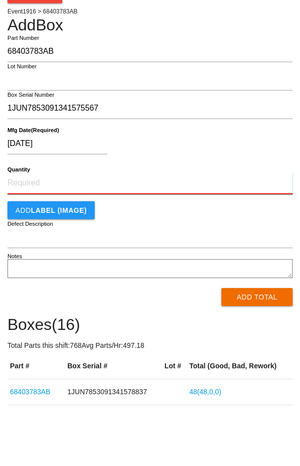
click at [37, 232] on input "Quantity" at bounding box center [149, 237] width 285 height 22
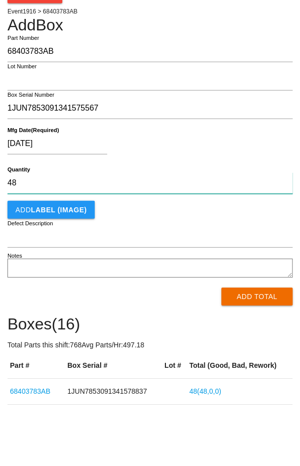
type input "48"
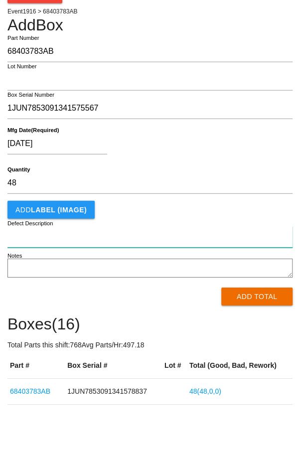
click at [255, 280] on input "Defect Description" at bounding box center [149, 290] width 285 height 21
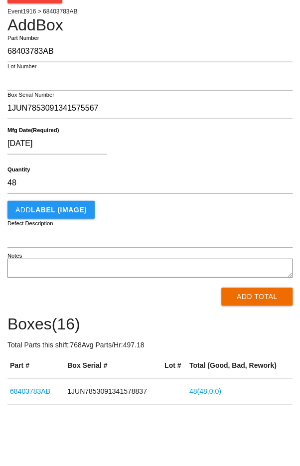
click at [253, 269] on div "Add LABEL (IMAGE)" at bounding box center [149, 263] width 285 height 18
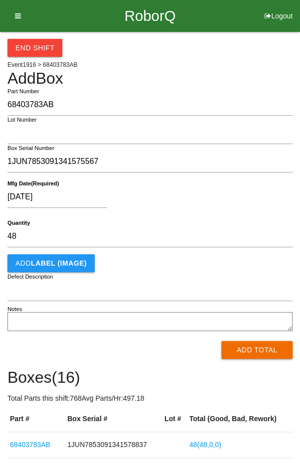
click at [260, 354] on button "Add Total" at bounding box center [256, 350] width 71 height 18
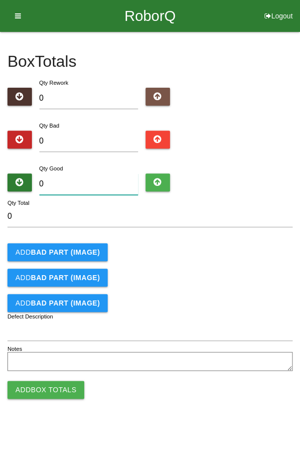
click at [69, 181] on input "0" at bounding box center [88, 184] width 99 height 21
type input "4"
type input "48"
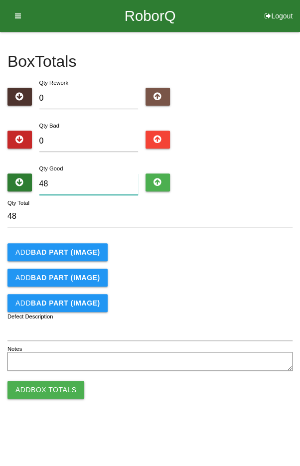
type input "48"
click at [233, 236] on form "48 Qty Total Add BAD PART (IMAGE) Add BAD PART (IMAGE) Add BAD PART (IMAGE) Def…" at bounding box center [149, 290] width 285 height 168
click at [46, 389] on button "Add Box Totals" at bounding box center [45, 390] width 77 height 18
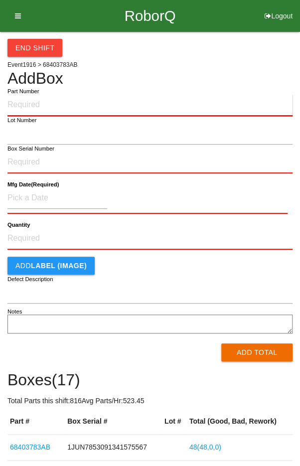
click at [42, 104] on input "Part Number" at bounding box center [149, 105] width 285 height 22
type input "6840"
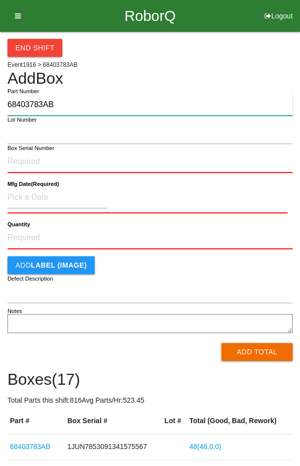
type input "68403783AB"
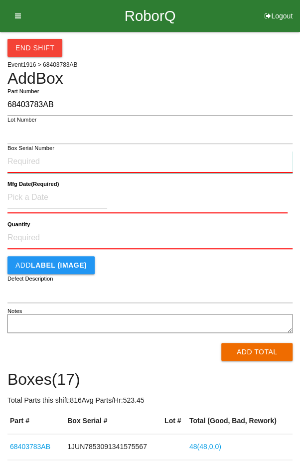
click at [24, 159] on input "Box Serial Number" at bounding box center [149, 162] width 285 height 22
type input "1JUN7853091341578834"
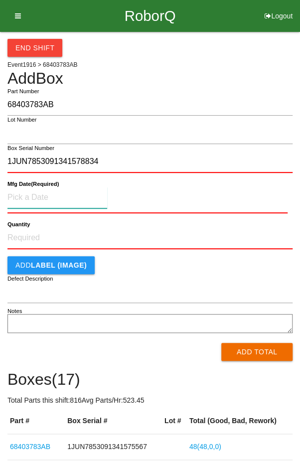
click at [28, 195] on input at bounding box center [57, 197] width 100 height 21
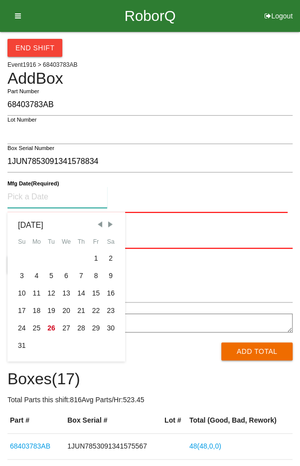
click at [97, 221] on span "Previous Month" at bounding box center [99, 224] width 9 height 9
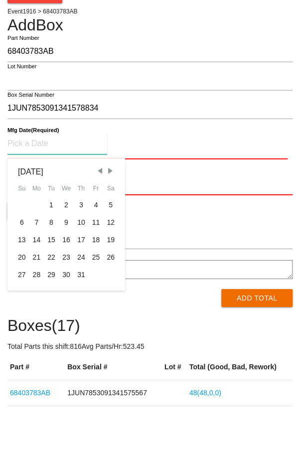
click at [49, 310] on div "22" at bounding box center [51, 310] width 15 height 17
type input "[DATE]"
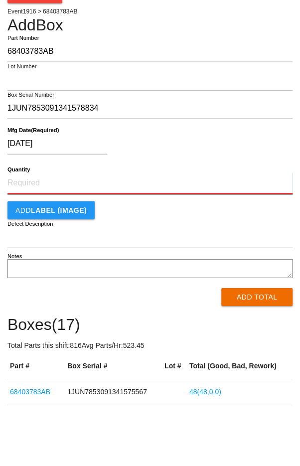
click at [32, 231] on input "Quantity" at bounding box center [149, 237] width 285 height 22
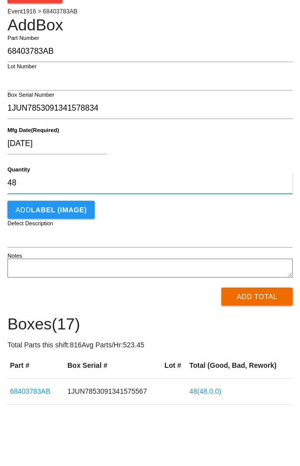
type input "48"
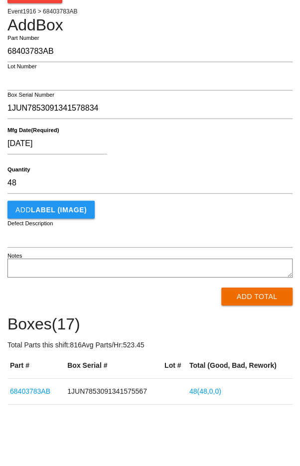
click at [250, 213] on div "[DATE] Mfg Date (Required)" at bounding box center [149, 199] width 285 height 39
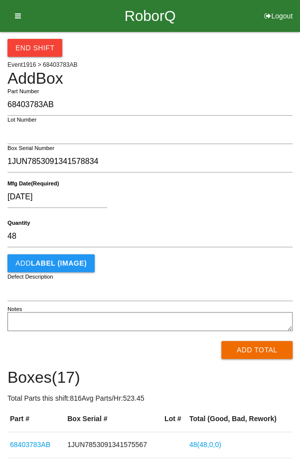
click at [262, 355] on button "Add Total" at bounding box center [256, 350] width 71 height 18
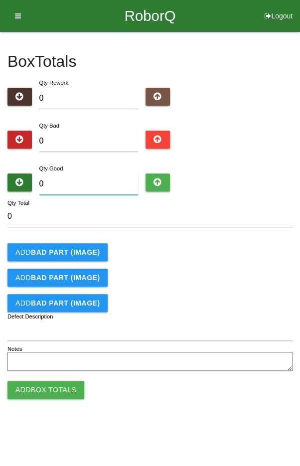
click at [76, 181] on input "0" at bounding box center [88, 184] width 99 height 21
type input "4"
type input "48"
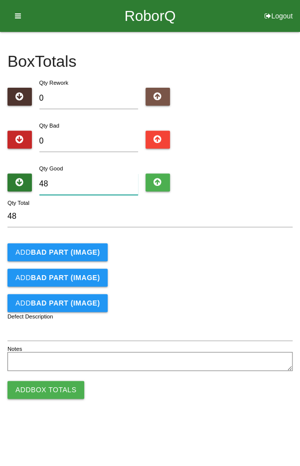
type input "48"
click at [248, 257] on div "Add BAD PART (IMAGE)" at bounding box center [149, 252] width 285 height 18
click at [36, 387] on button "Add Box Totals" at bounding box center [45, 390] width 77 height 18
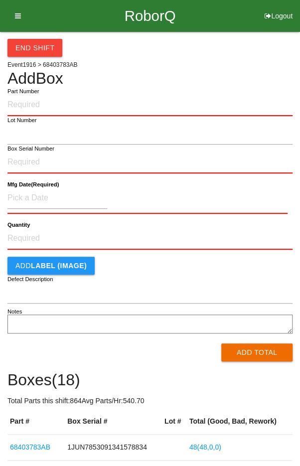
click at [34, 93] on label "Part Number" at bounding box center [22, 91] width 31 height 8
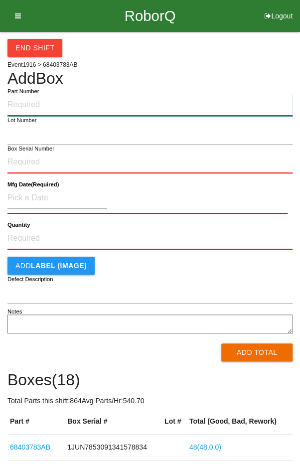
click at [34, 94] on input "Part Number" at bounding box center [149, 105] width 285 height 22
type input "6840"
type input "68403783AB"
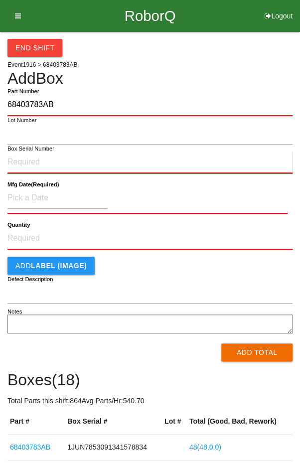
click at [30, 162] on input "Box Serial Number" at bounding box center [149, 163] width 285 height 22
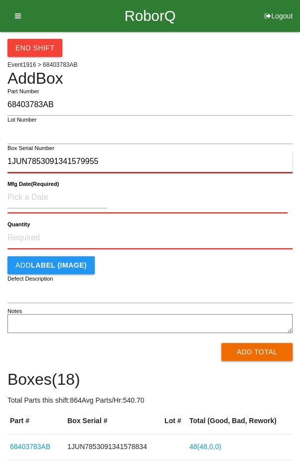
type input "1JUN7853091341579955"
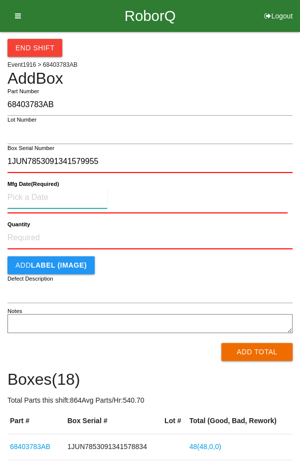
click at [36, 194] on input at bounding box center [57, 197] width 100 height 21
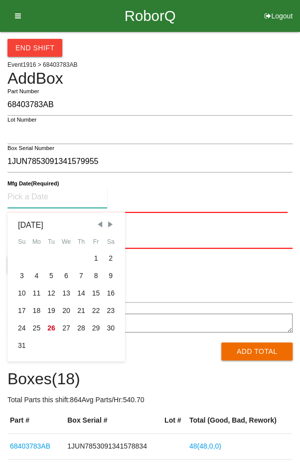
click at [98, 222] on span "Previous Month" at bounding box center [99, 224] width 9 height 9
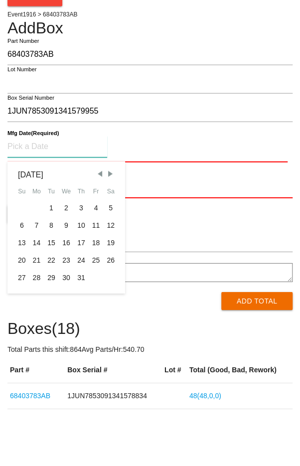
click at [50, 310] on div "22" at bounding box center [51, 310] width 15 height 17
type input "[DATE]"
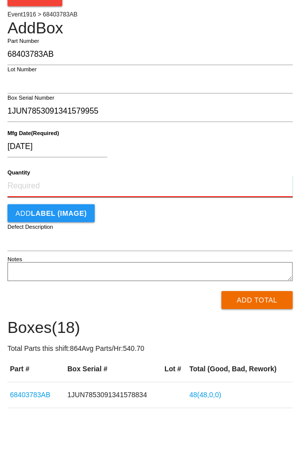
click at [30, 233] on input "Quantity" at bounding box center [149, 237] width 285 height 22
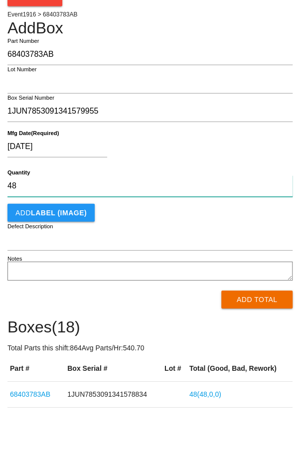
type input "48"
click at [246, 274] on form "68403783AB Part Number Lot Number 1JUN7853091341579955 Box Serial Number [DATE]…" at bounding box center [149, 226] width 285 height 265
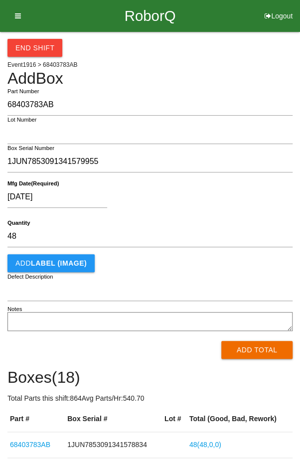
click at [263, 351] on button "Add Total" at bounding box center [256, 350] width 71 height 18
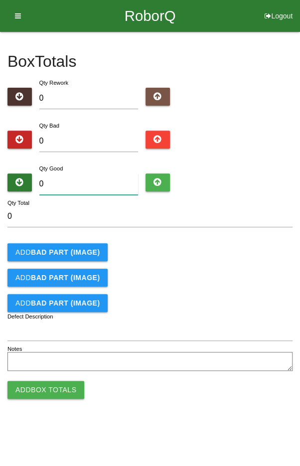
click at [68, 181] on input "0" at bounding box center [88, 184] width 99 height 21
type input "4"
type input "48"
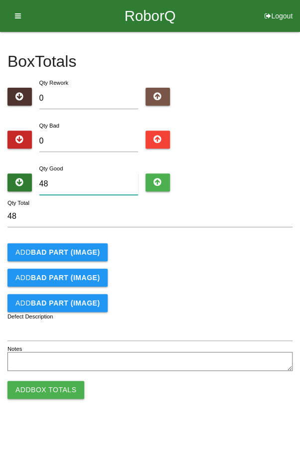
type input "48"
click at [252, 278] on div "Add BAD PART (IMAGE)" at bounding box center [149, 278] width 285 height 18
click at [47, 393] on button "Add Box Totals" at bounding box center [45, 390] width 77 height 18
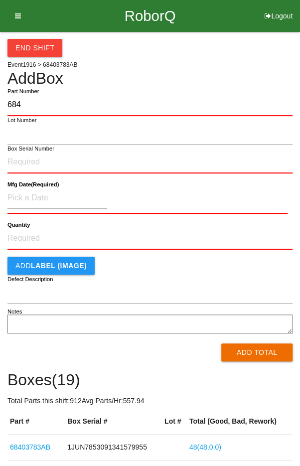
type input "6840"
type input "68403783AB"
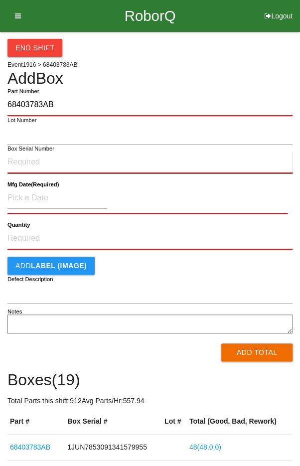
click at [30, 163] on input "Box Serial Number" at bounding box center [149, 163] width 285 height 22
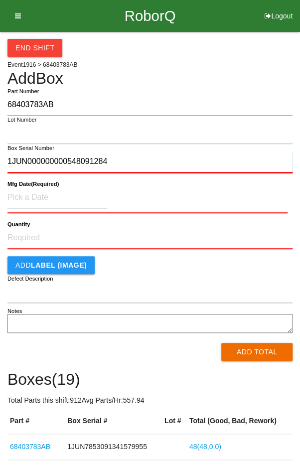
type input "1JUN000000000548091284"
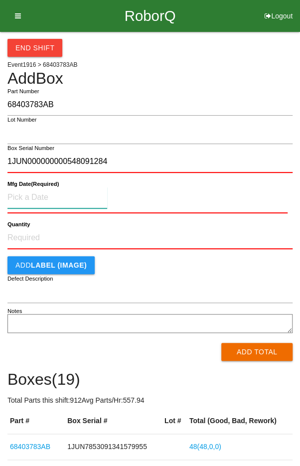
click at [29, 193] on input at bounding box center [57, 197] width 100 height 21
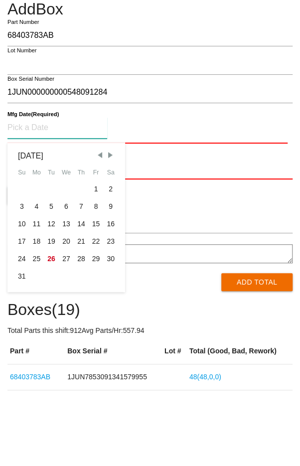
click at [111, 311] on div "23" at bounding box center [110, 310] width 15 height 17
type input "[DATE]"
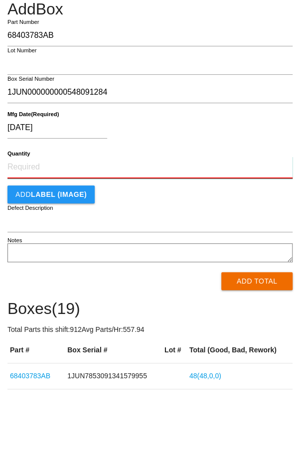
click at [20, 232] on input "Quantity" at bounding box center [149, 237] width 285 height 22
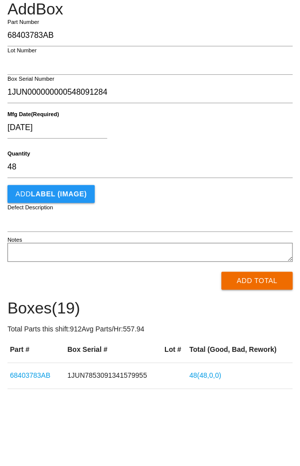
click at [262, 349] on button "Add Total" at bounding box center [256, 350] width 71 height 18
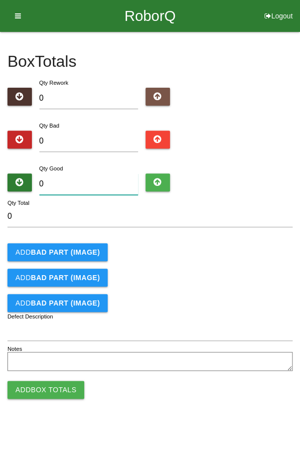
click at [75, 181] on input "0" at bounding box center [88, 184] width 99 height 21
click at [255, 252] on div "Add BAD PART (IMAGE)" at bounding box center [149, 252] width 285 height 18
click at [46, 391] on button "Add Box Totals" at bounding box center [45, 390] width 77 height 18
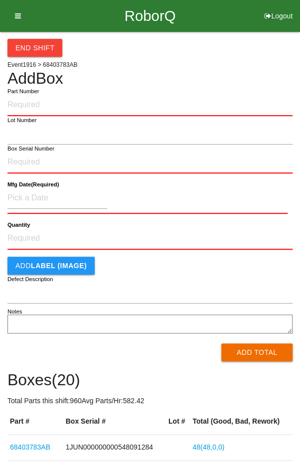
click at [35, 92] on label "Part Number" at bounding box center [22, 91] width 31 height 8
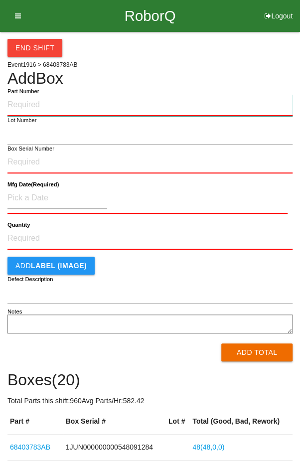
click at [35, 94] on input "Part Number" at bounding box center [149, 105] width 285 height 22
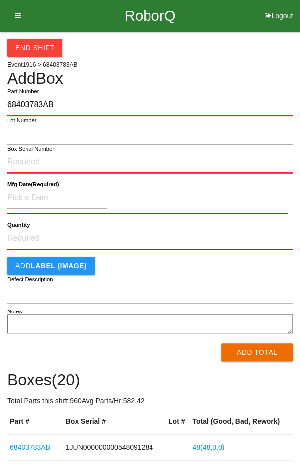
click at [31, 160] on input "Box Serial Number" at bounding box center [149, 163] width 285 height 22
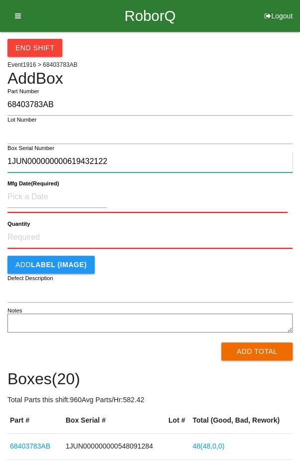
click at [122, 163] on input "1JUN000000000619432122" at bounding box center [149, 161] width 285 height 21
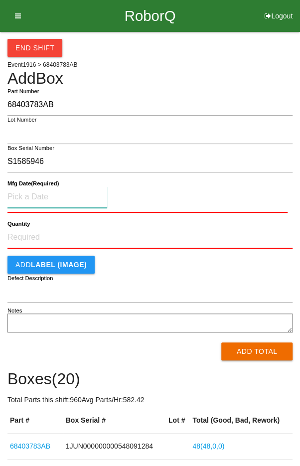
click at [46, 197] on input at bounding box center [57, 197] width 100 height 21
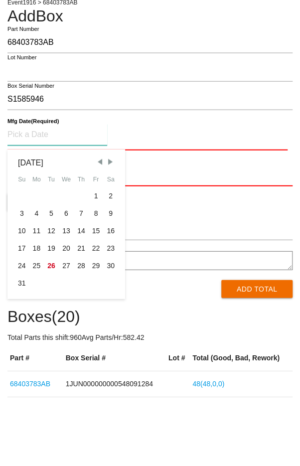
click at [114, 308] on div "23" at bounding box center [110, 310] width 15 height 17
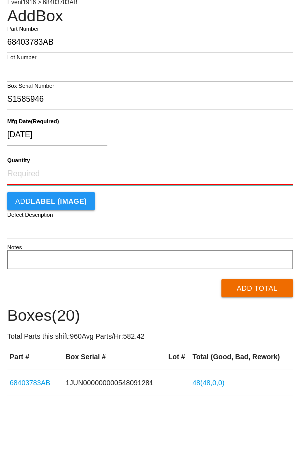
click at [46, 233] on input "Quantity" at bounding box center [149, 237] width 285 height 22
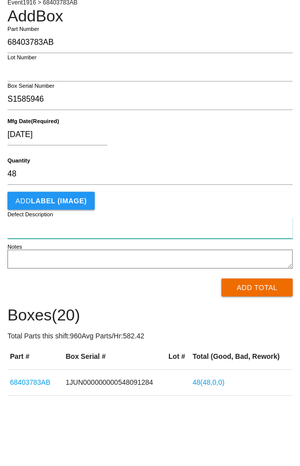
click at [248, 281] on input "Defect Description" at bounding box center [149, 290] width 285 height 21
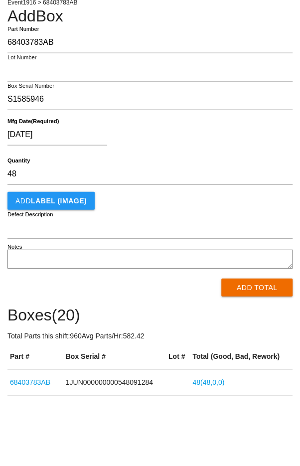
click at [259, 352] on button "Add Total" at bounding box center [256, 350] width 71 height 18
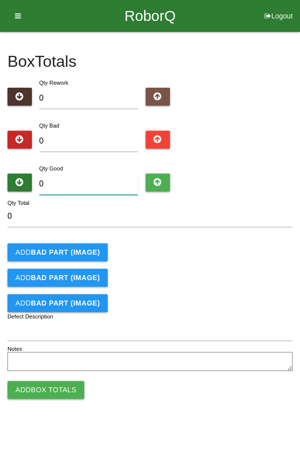
click at [68, 181] on input "0" at bounding box center [88, 184] width 99 height 21
click at [228, 266] on form "48 Qty Total Add BAD PART (IMAGE) Add BAD PART (IMAGE) Add BAD PART (IMAGE) Def…" at bounding box center [149, 290] width 285 height 168
click at [39, 393] on button "Add Box Totals" at bounding box center [45, 390] width 77 height 18
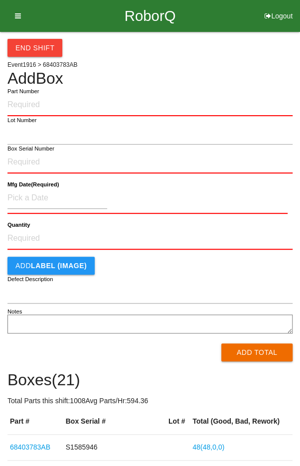
click at [109, 101] on input "Part Number" at bounding box center [149, 105] width 285 height 22
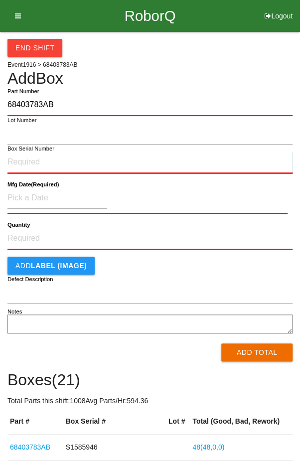
click at [30, 158] on input "Box Serial Number" at bounding box center [149, 163] width 285 height 22
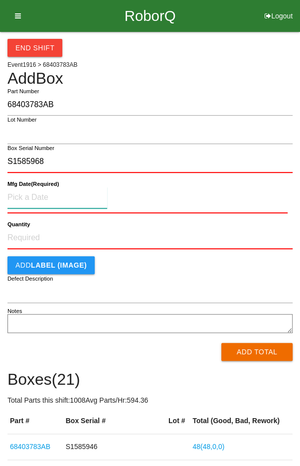
click at [34, 193] on input at bounding box center [57, 197] width 100 height 21
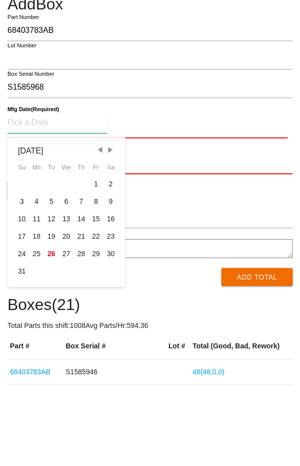
click at [34, 326] on div "25" at bounding box center [36, 328] width 15 height 17
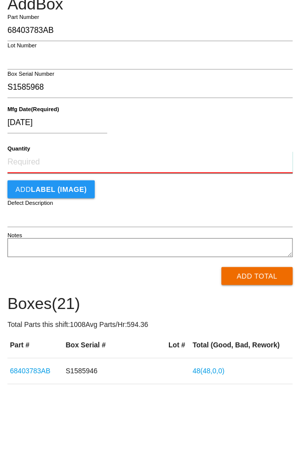
click at [31, 232] on input "Quantity" at bounding box center [149, 237] width 285 height 22
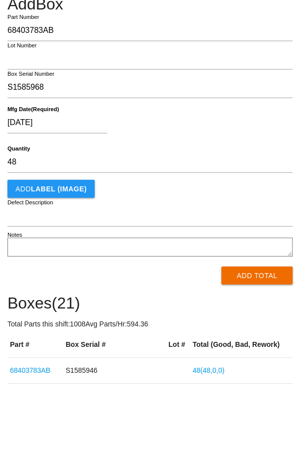
click at [260, 353] on button "Add Total" at bounding box center [256, 350] width 71 height 18
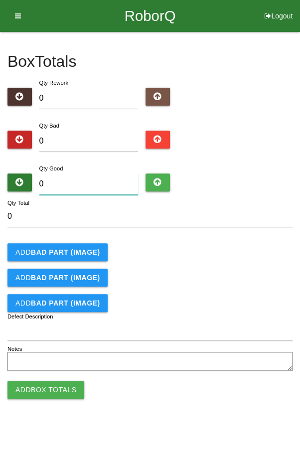
click at [71, 188] on input "0" at bounding box center [88, 184] width 99 height 21
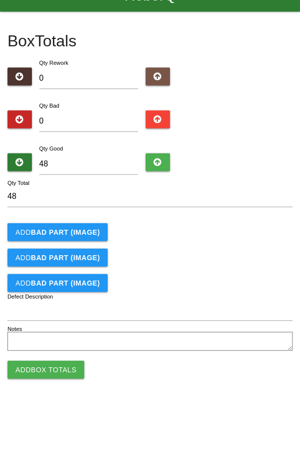
click at [247, 258] on div "Add BAD PART (IMAGE)" at bounding box center [149, 252] width 285 height 18
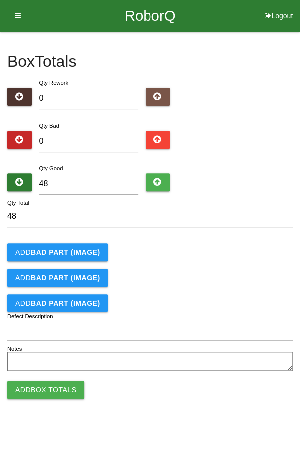
click at [241, 283] on div "Add BAD PART (IMAGE)" at bounding box center [149, 278] width 285 height 18
click at [39, 396] on button "Add Box Totals" at bounding box center [45, 390] width 77 height 18
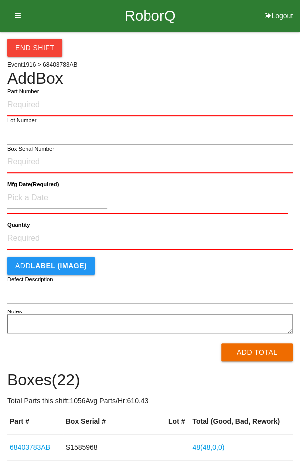
click at [51, 102] on input "Part Number" at bounding box center [149, 105] width 285 height 22
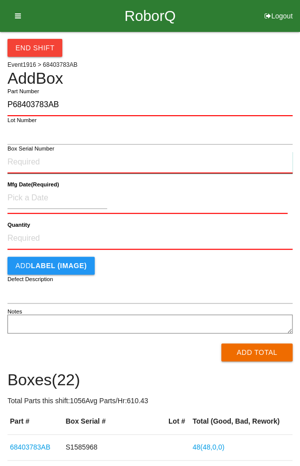
click at [33, 158] on input "Box Serial Number" at bounding box center [149, 163] width 285 height 22
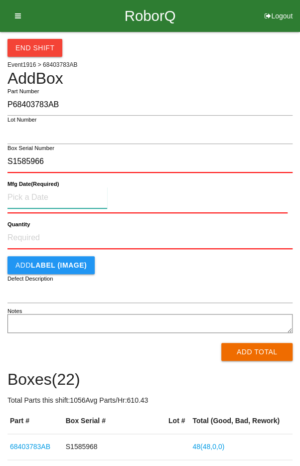
click at [42, 194] on input at bounding box center [57, 197] width 100 height 21
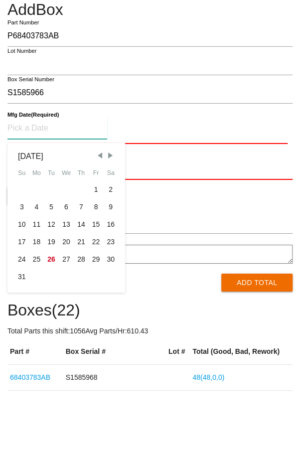
click at [31, 324] on div "25" at bounding box center [36, 328] width 15 height 17
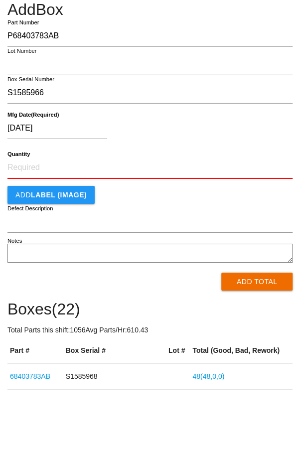
click at [26, 224] on b "Quantity" at bounding box center [18, 223] width 22 height 6
click at [26, 226] on input "Quantity" at bounding box center [149, 237] width 285 height 22
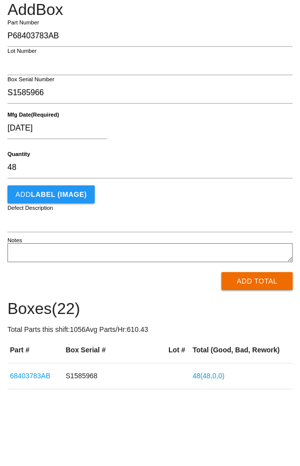
click at [260, 347] on button "Add Total" at bounding box center [256, 350] width 71 height 18
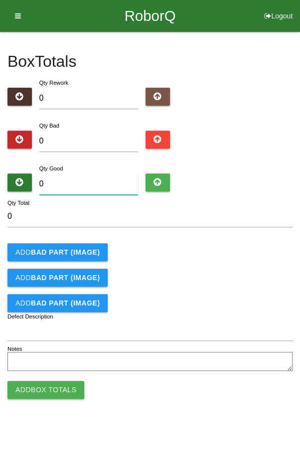
click at [75, 181] on input "0" at bounding box center [88, 184] width 99 height 21
click at [240, 249] on div "Add BAD PART (IMAGE)" at bounding box center [149, 252] width 285 height 18
click at [46, 389] on button "Add Box Totals" at bounding box center [45, 390] width 77 height 18
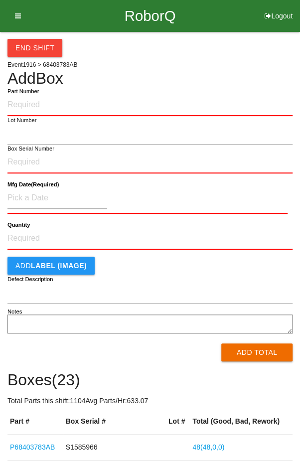
click at [33, 103] on input "Part Number" at bounding box center [149, 105] width 285 height 22
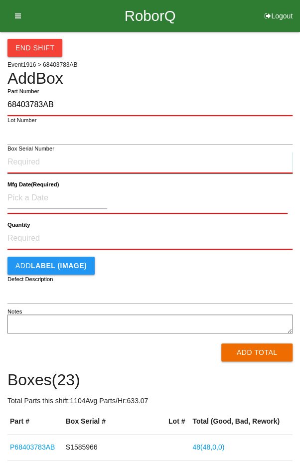
click at [31, 157] on input "Box Serial Number" at bounding box center [149, 163] width 285 height 22
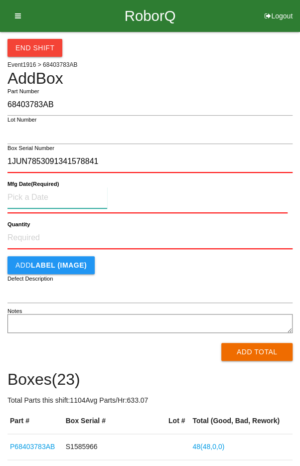
click at [43, 194] on input at bounding box center [57, 197] width 100 height 21
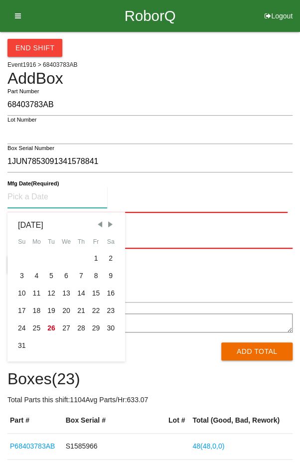
click at [99, 222] on span "Previous Month" at bounding box center [99, 224] width 9 height 9
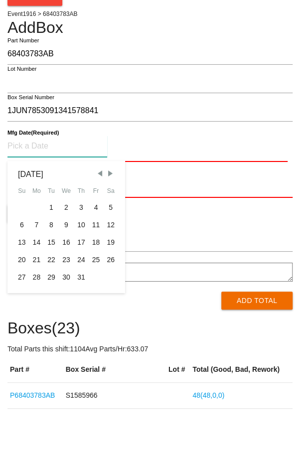
click at [49, 309] on div "22" at bounding box center [51, 310] width 15 height 17
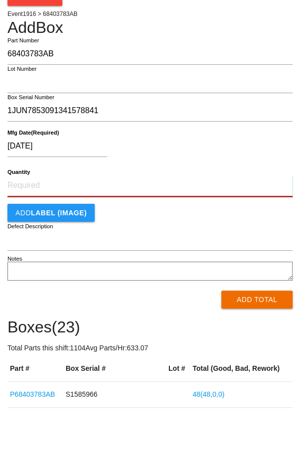
click at [38, 226] on input "Quantity" at bounding box center [149, 237] width 285 height 22
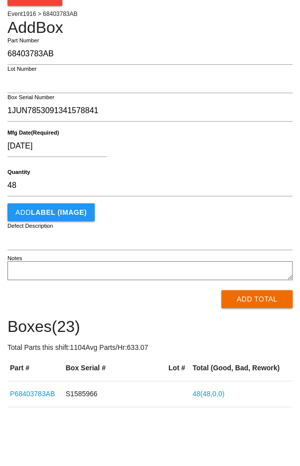
click at [248, 269] on div "Add LABEL (IMAGE)" at bounding box center [149, 263] width 285 height 18
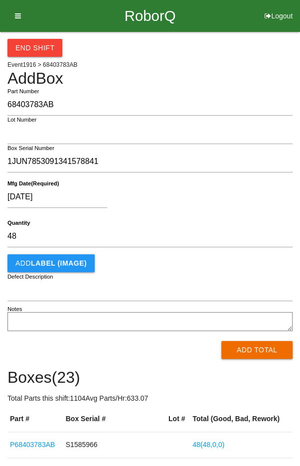
click at [268, 352] on button "Add Total" at bounding box center [256, 350] width 71 height 18
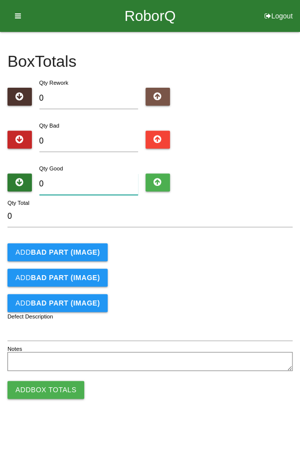
click at [92, 183] on input "0" at bounding box center [88, 184] width 99 height 21
click at [224, 247] on div "Add BAD PART (IMAGE)" at bounding box center [149, 252] width 285 height 18
click at [48, 391] on button "Add Box Totals" at bounding box center [45, 390] width 77 height 18
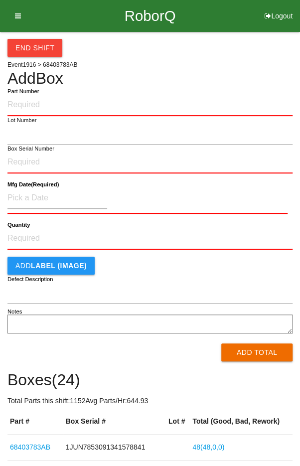
click at [23, 41] on button "End Shift" at bounding box center [34, 48] width 55 height 18
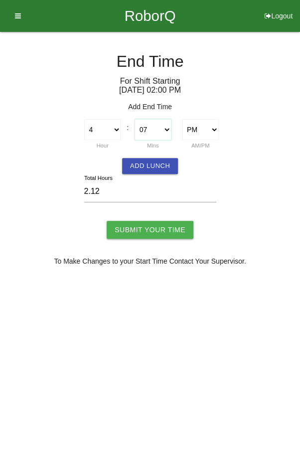
click at [153, 127] on select "00 01 02 03 04 05 06 07 08 09 10 11 12 13 14 15 16 17 18 19 20 21 22 23 24 25 2…" at bounding box center [153, 129] width 37 height 21
click at [150, 230] on input "Submit Your Time" at bounding box center [150, 230] width 87 height 18
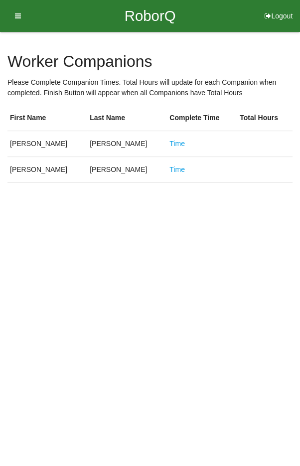
click at [170, 144] on link "Time" at bounding box center [177, 144] width 15 height 8
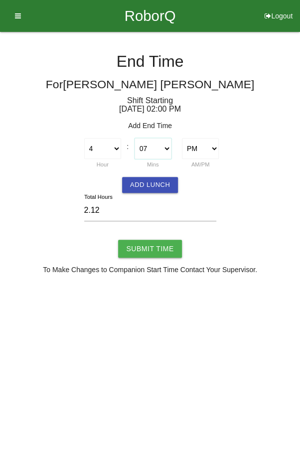
click at [157, 142] on select "00 01 02 03 04 05 06 07 08 09 10 11 12 13 14 15 16 17 18 19 20 21 22 23 24 25 2…" at bounding box center [153, 148] width 37 height 21
click at [155, 246] on input "Submit Time" at bounding box center [149, 249] width 63 height 18
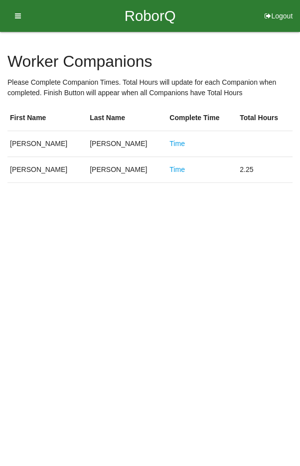
click at [170, 167] on link "Time" at bounding box center [177, 170] width 15 height 8
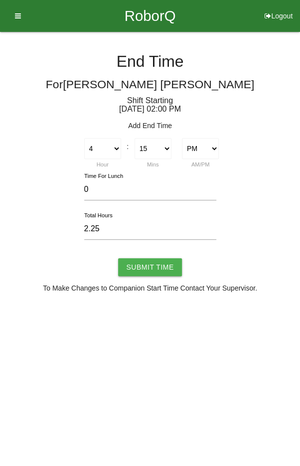
click at [149, 265] on input "Submit Time" at bounding box center [149, 267] width 63 height 18
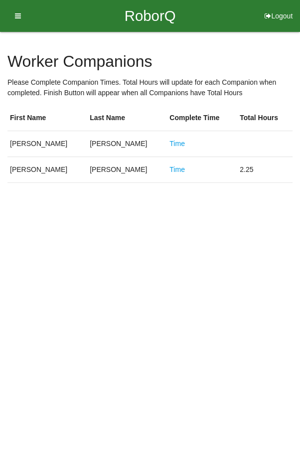
click at [170, 141] on link "Time" at bounding box center [177, 144] width 15 height 8
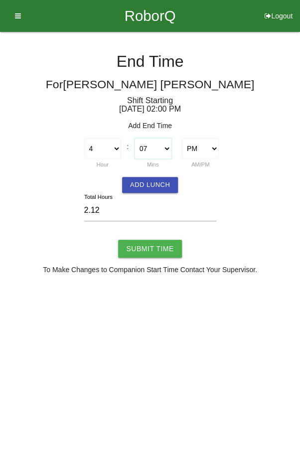
click at [159, 145] on select "00 01 02 03 04 05 06 07 08 09 10 11 12 13 14 15 16 17 18 19 20 21 22 23 24 25 2…" at bounding box center [153, 148] width 37 height 21
click at [155, 246] on input "Submit Time" at bounding box center [149, 249] width 63 height 18
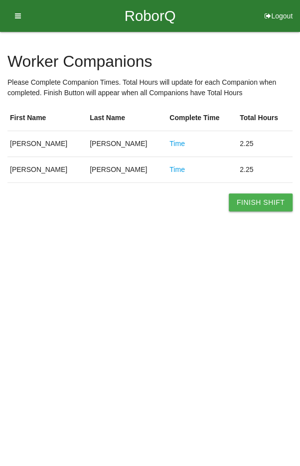
click at [260, 202] on button "Finish Shift" at bounding box center [261, 203] width 64 height 18
